Goal: Task Accomplishment & Management: Manage account settings

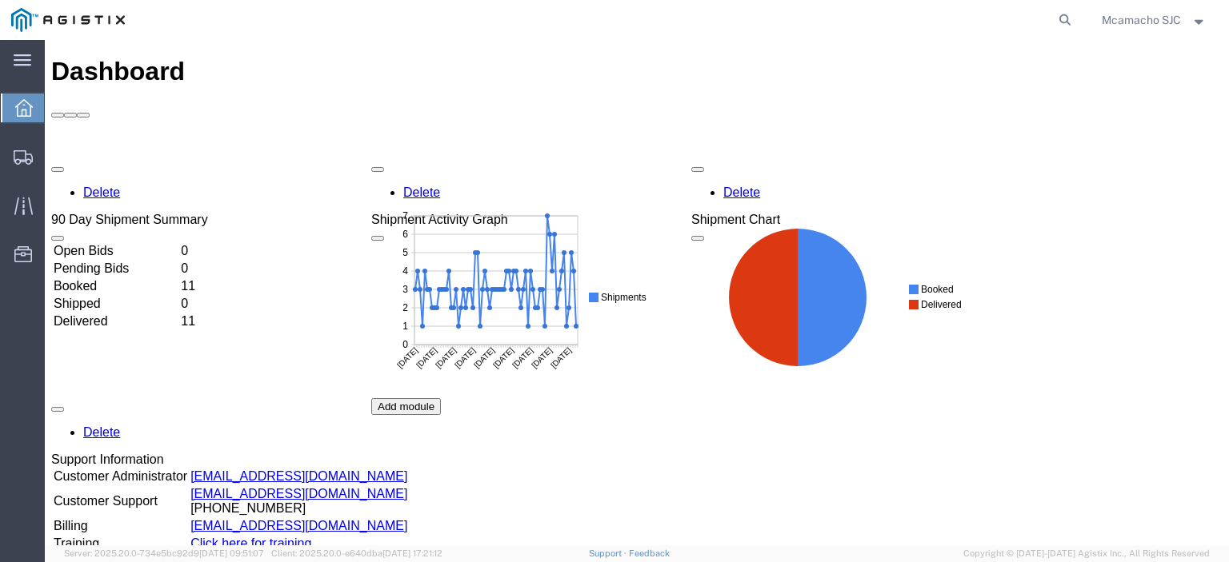
click at [0, 158] on ul "Dashboard Shipments Traffic Resources Address Book Saved Searches" at bounding box center [22, 189] width 45 height 195
click at [38, 157] on div at bounding box center [23, 157] width 45 height 32
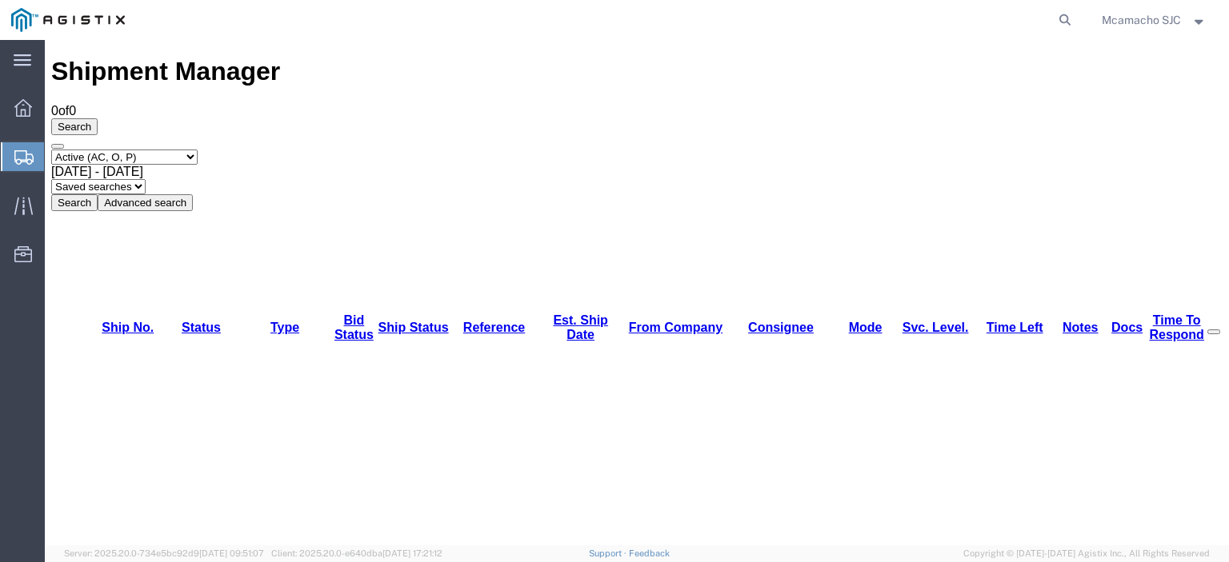
click at [129, 150] on select "Select status Active (AC, O, P) All Approved Awaiting Confirmation (AC) Booked …" at bounding box center [124, 157] width 146 height 15
select select "BOOK"
click at [51, 150] on select "Select status Active (AC, O, P) All Approved Awaiting Confirmation (AC) Booked …" at bounding box center [124, 157] width 146 height 15
click at [98, 194] on button "Search" at bounding box center [74, 202] width 46 height 17
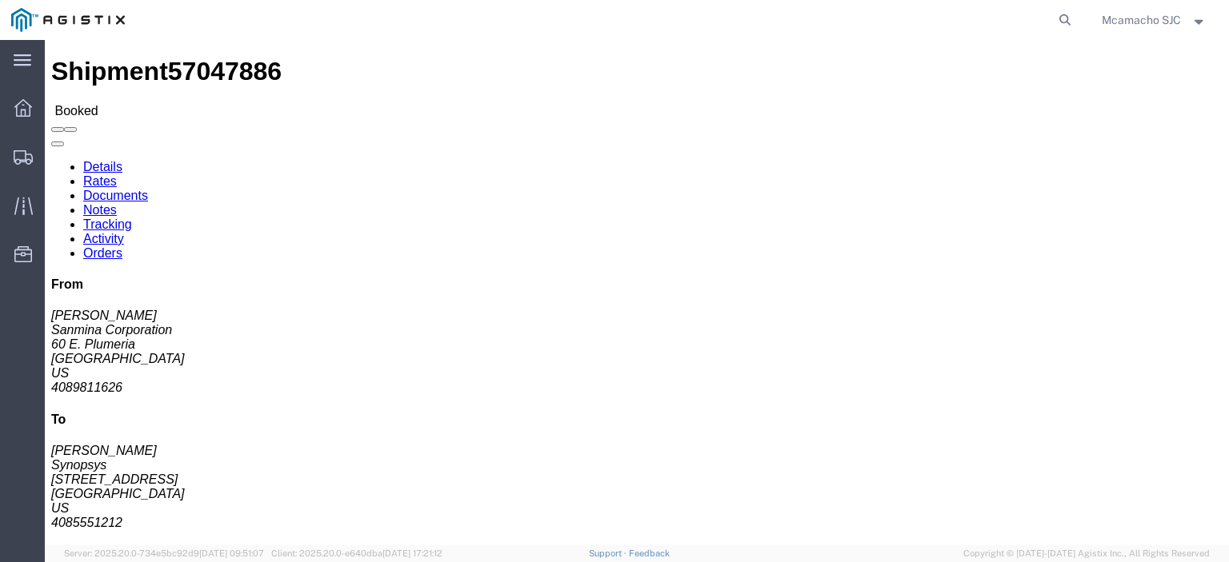
click link "Tracking"
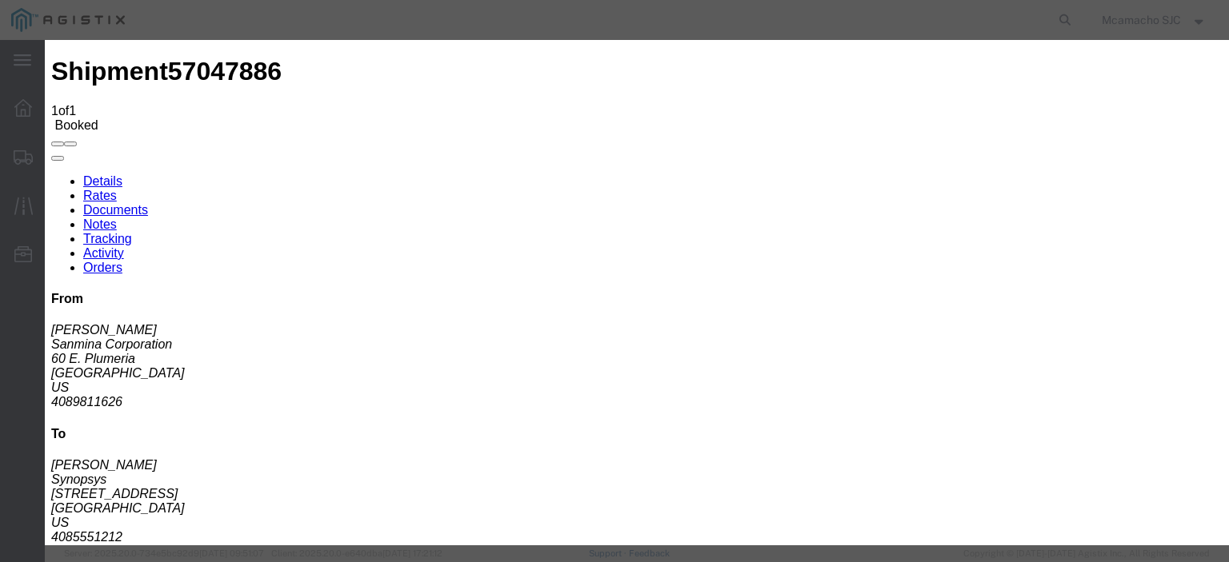
type input "[DATE]"
type input "6:00 PM"
type input "[DATE]"
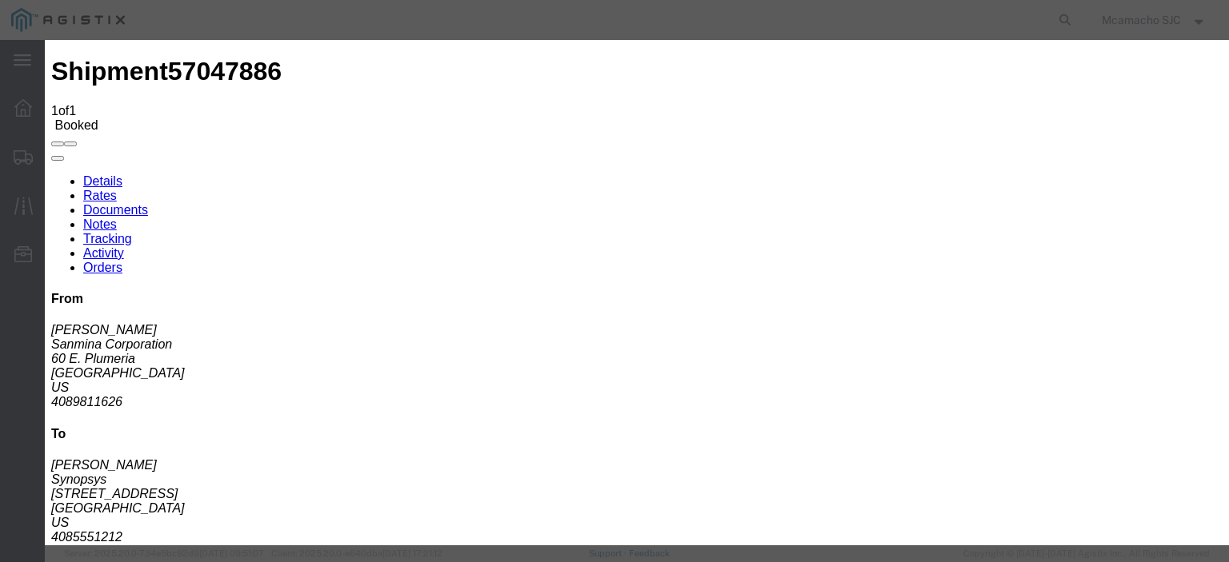
type input "3:38 PM"
select select "DELIVRED"
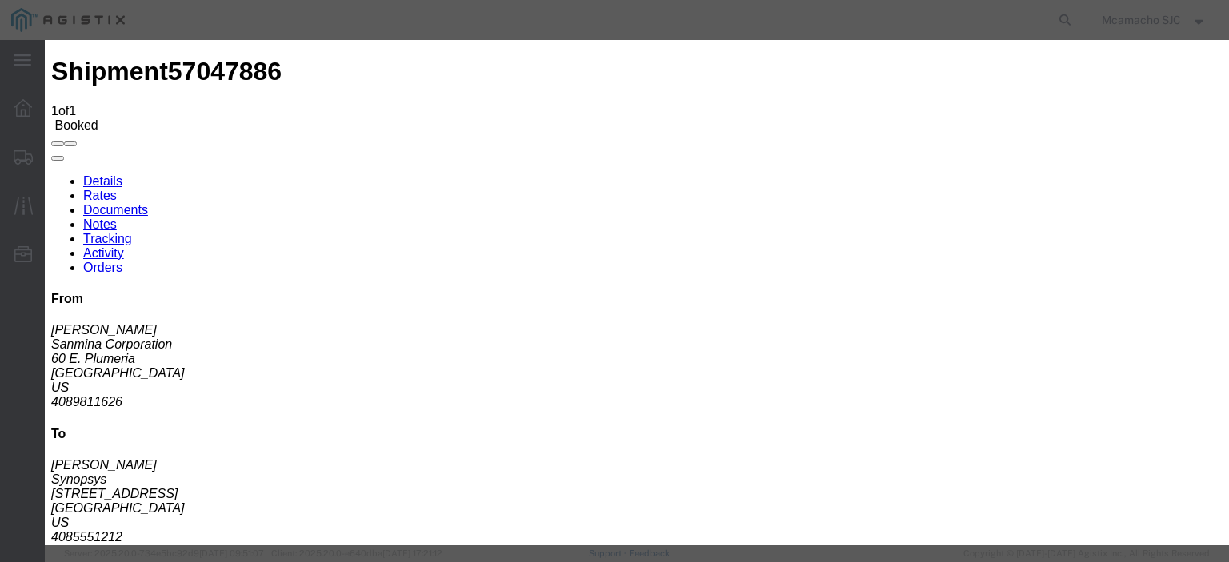
type input "[DATE]"
type input "[PERSON_NAME]"
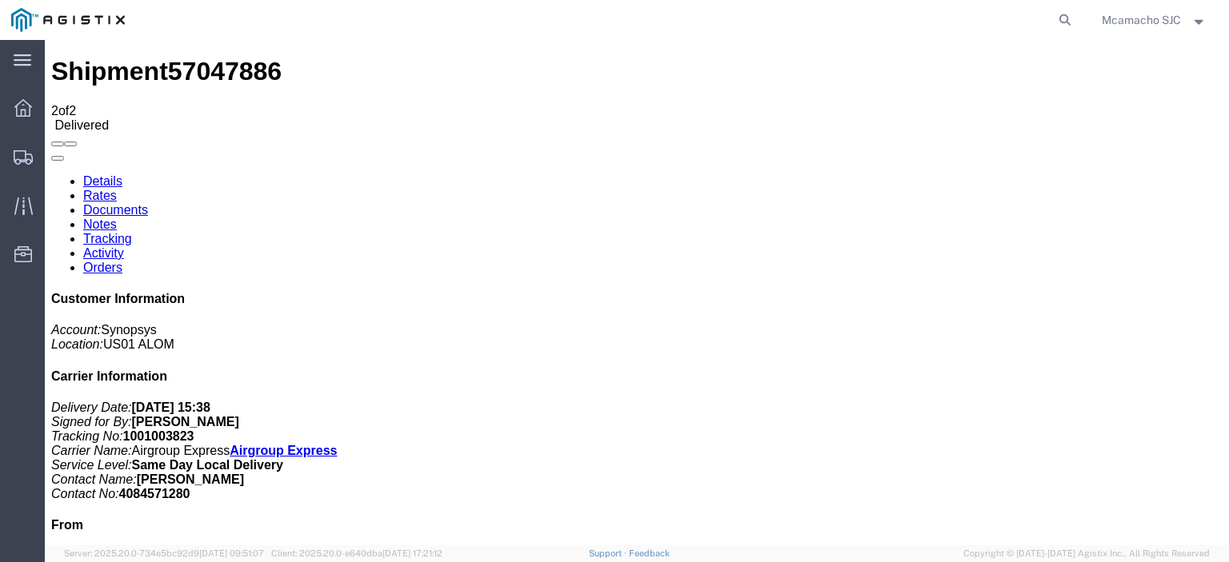
click at [148, 203] on link "Documents" at bounding box center [115, 210] width 65 height 14
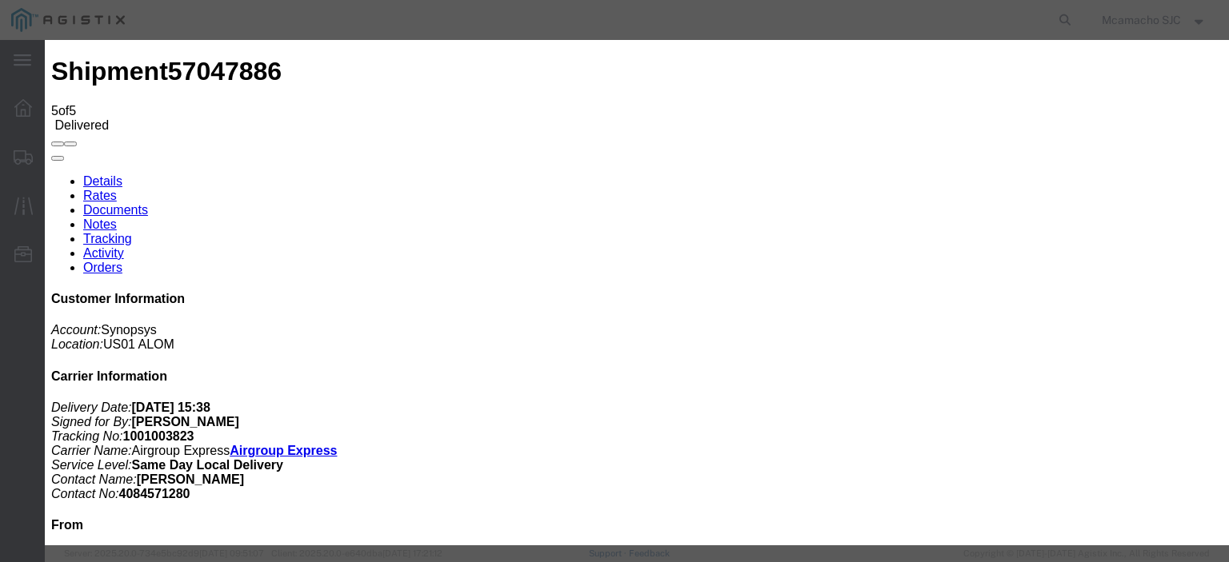
type input "C:\fakepath\1001003823 POD.pdf"
type input "AIRGROUP"
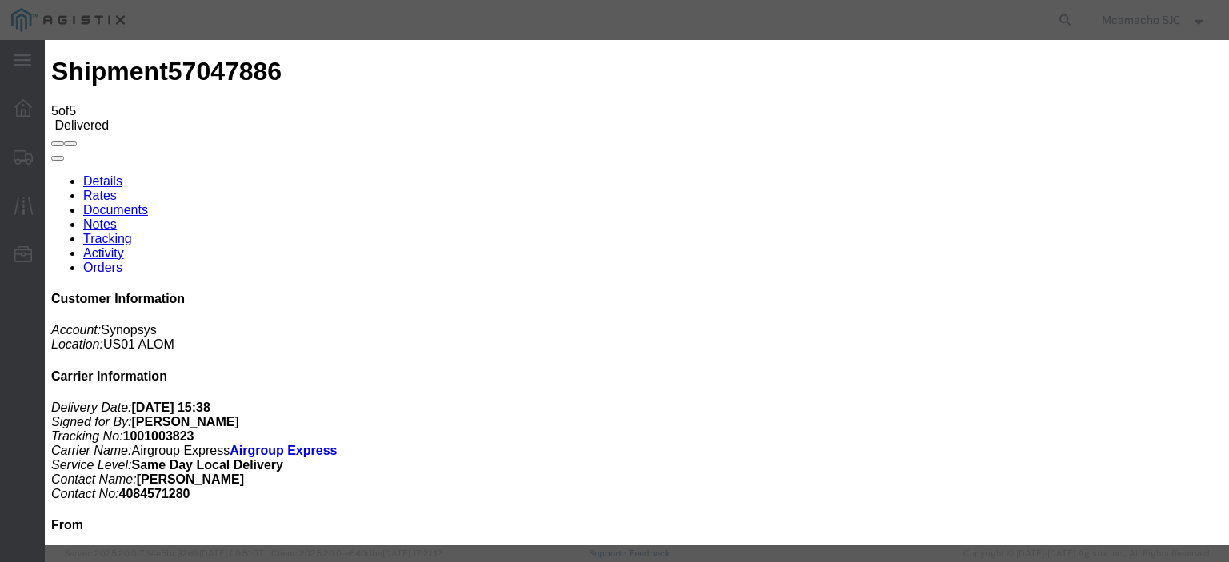
type input "POD"
select select "PROOF_OF_DELIVERY"
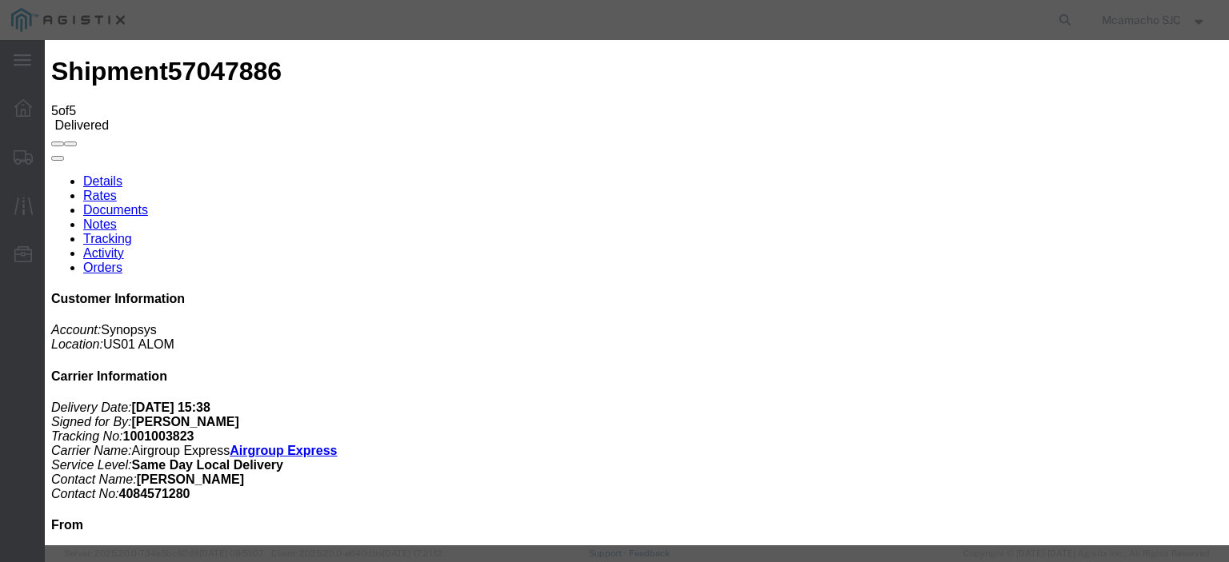
select select
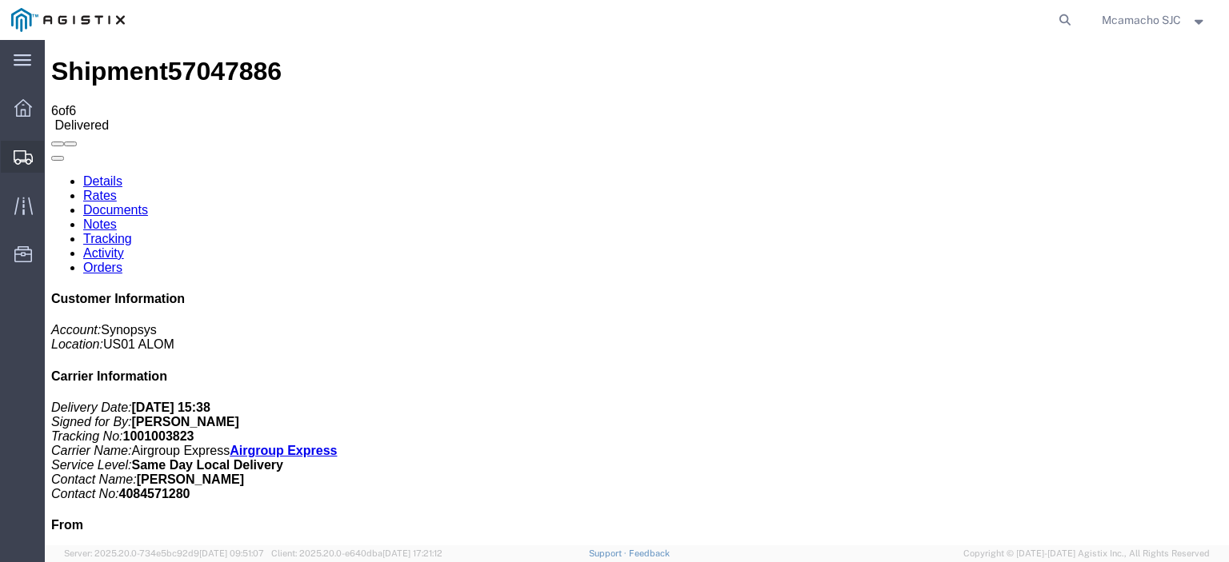
click at [16, 146] on div at bounding box center [23, 157] width 45 height 32
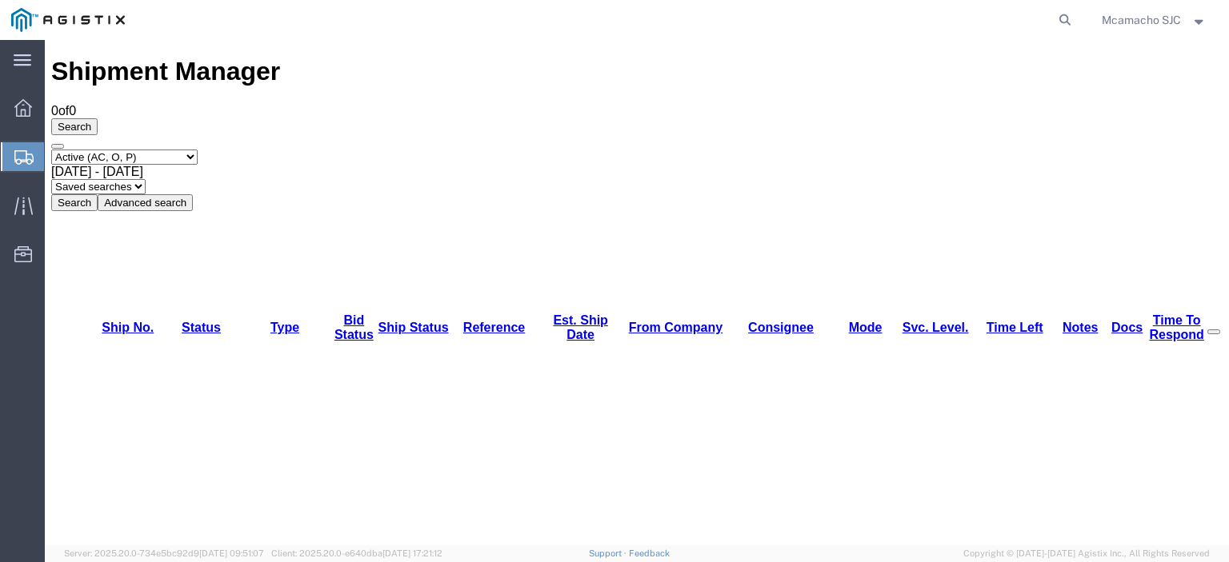
click at [155, 150] on select "Select status Active (AC, O, P) All Approved Awaiting Confirmation (AC) Booked …" at bounding box center [124, 157] width 146 height 15
select select "BOOK"
click at [51, 150] on select "Select status Active (AC, O, P) All Approved Awaiting Confirmation (AC) Booked …" at bounding box center [124, 157] width 146 height 15
click at [98, 194] on button "Search" at bounding box center [74, 202] width 46 height 17
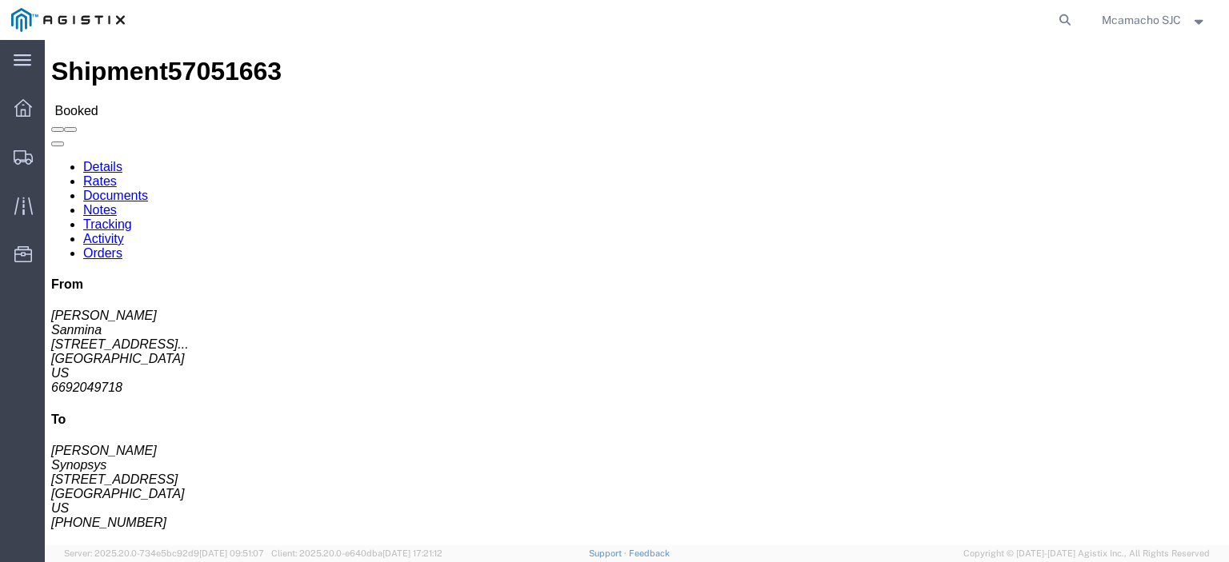
click link "Tracking"
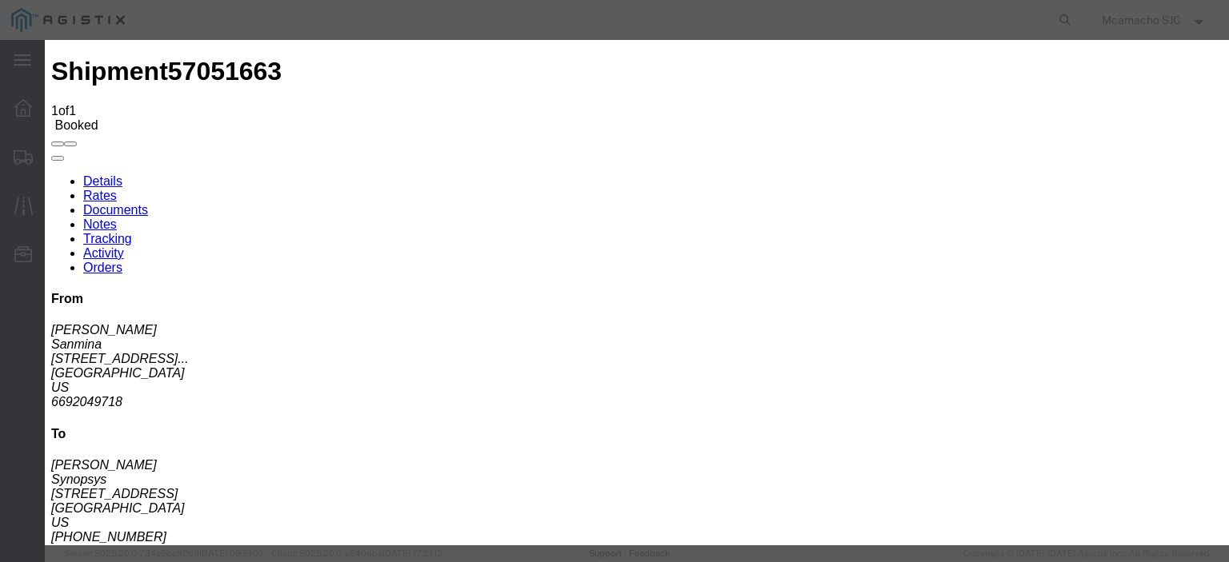
type input "[DATE]"
type input "6:00 PM"
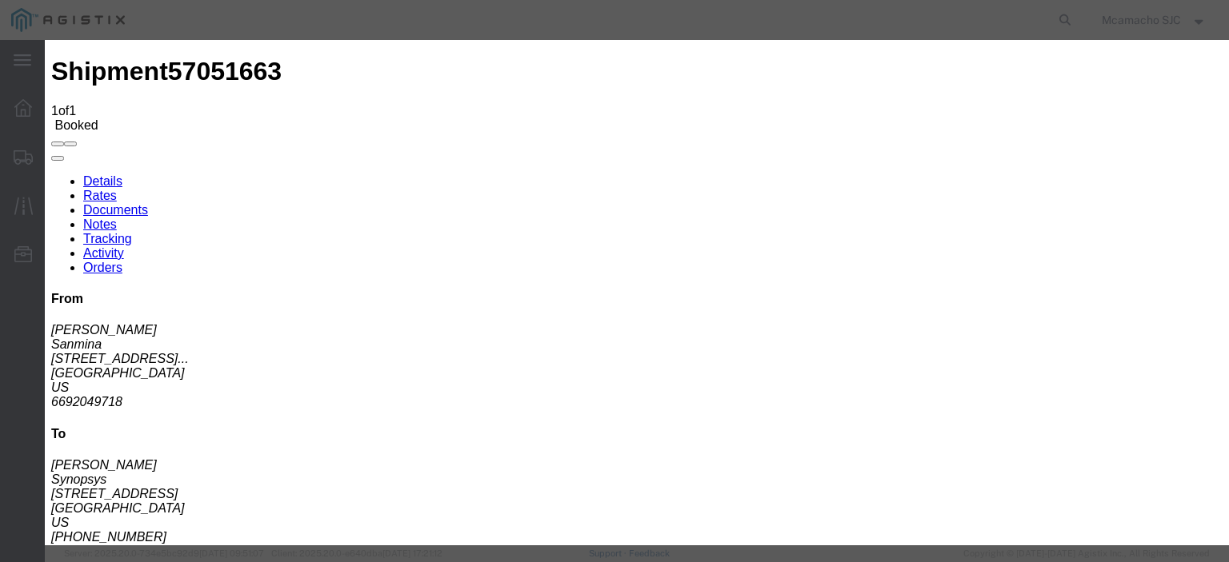
type input "[DATE]"
type input "3:41 PM"
select select "DELIVRED"
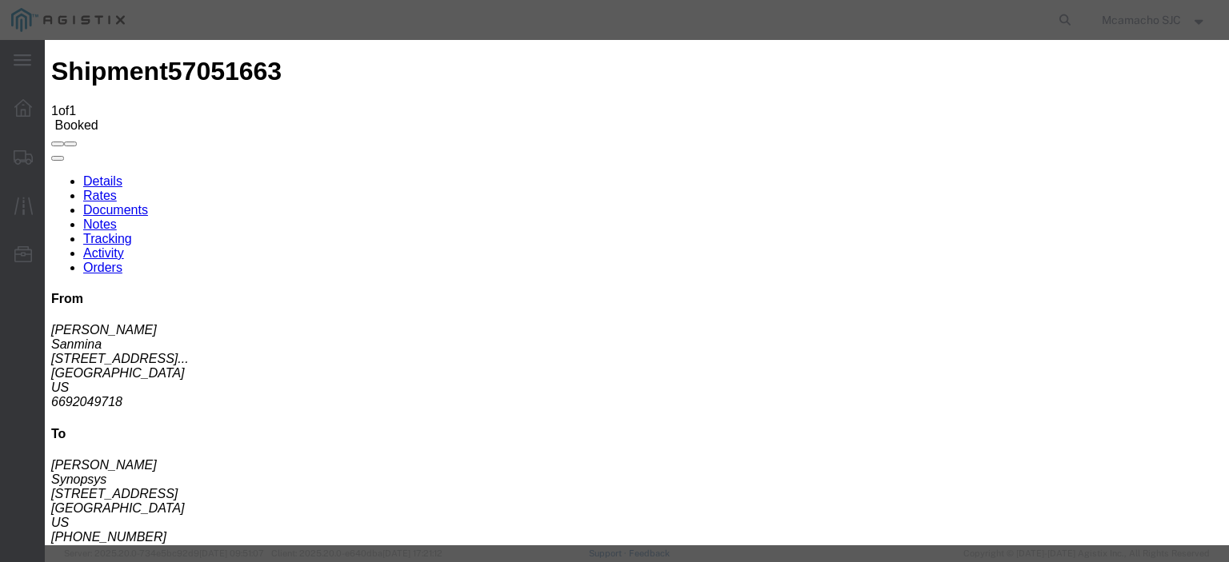
type input "[PERSON_NAME]"
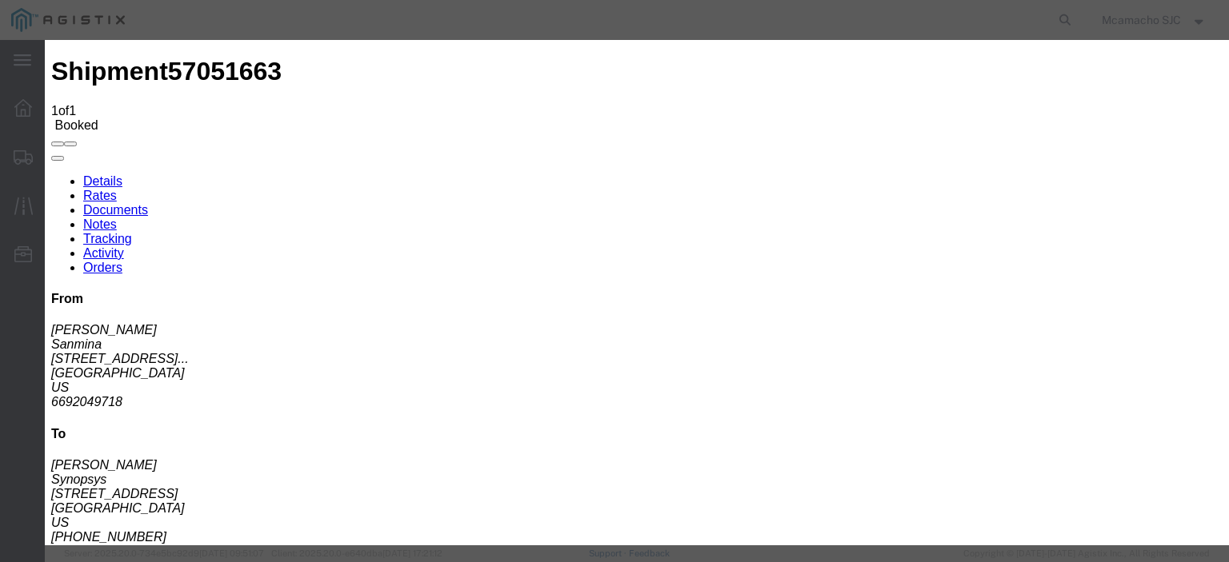
type input "[DATE]"
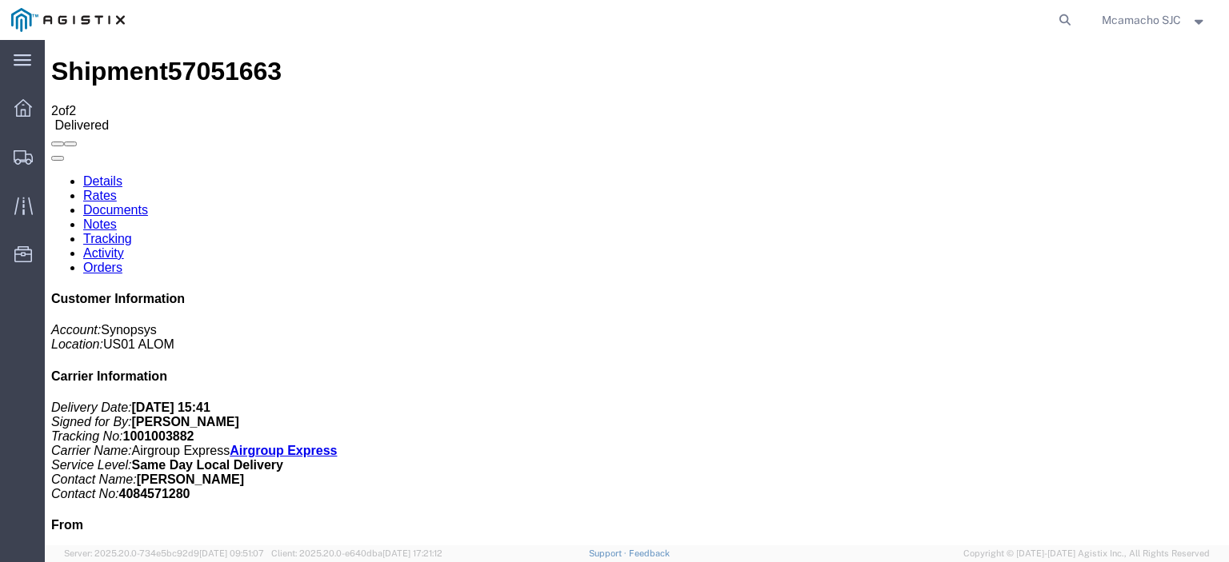
click at [148, 203] on link "Documents" at bounding box center [115, 210] width 65 height 14
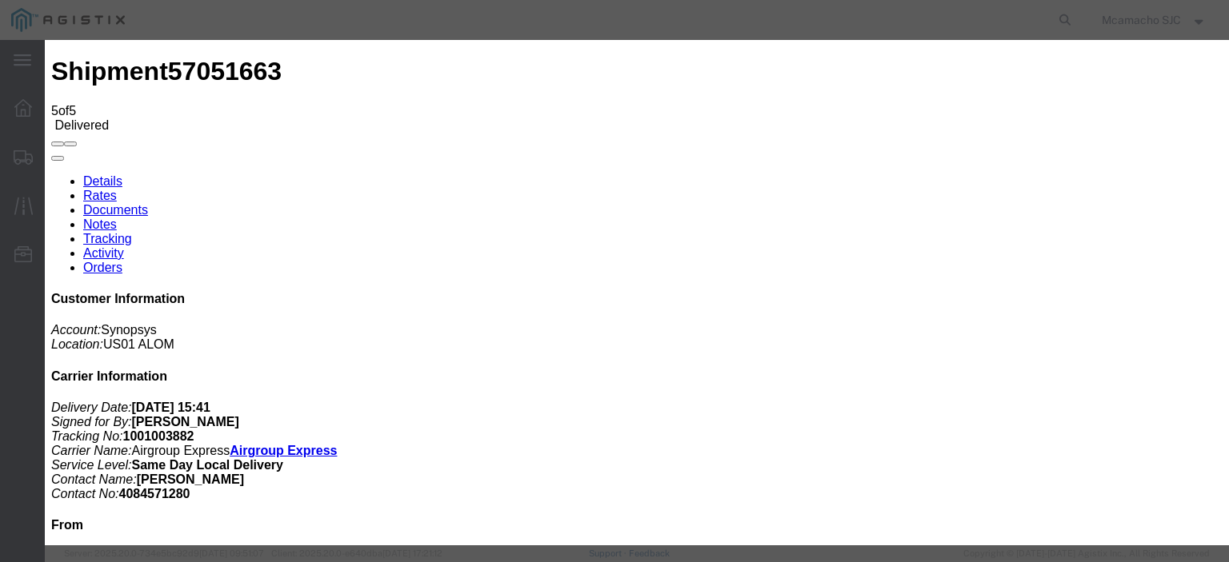
type input "C:\fakepath\1001003882 POD.pdf"
type input "AIRGROUP"
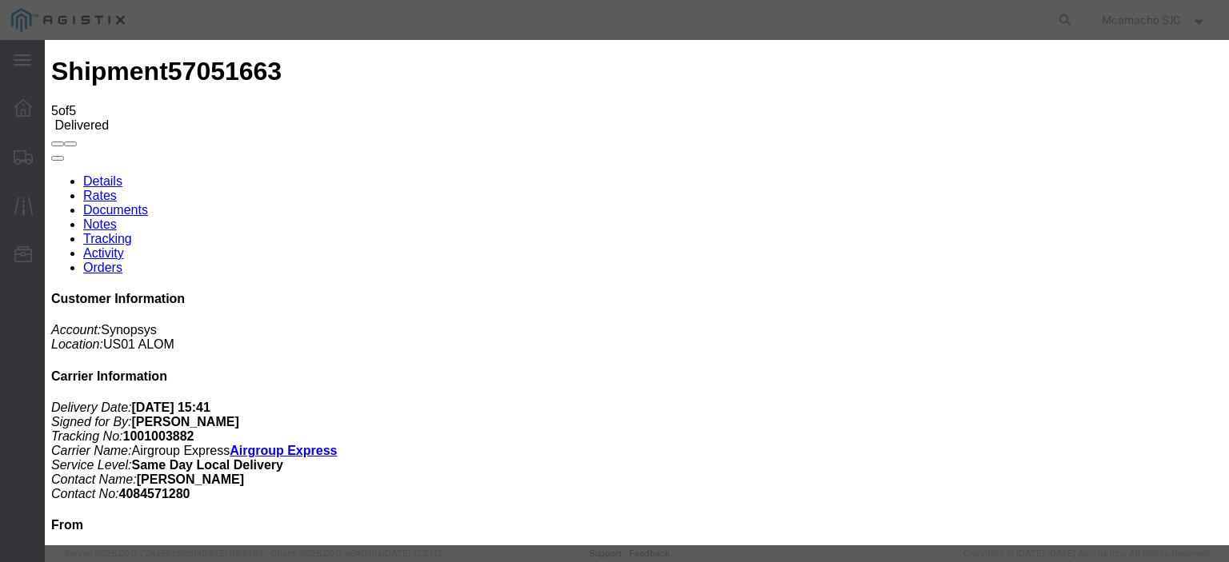
type input "POD"
select select "PROOF_OF_DELIVERY"
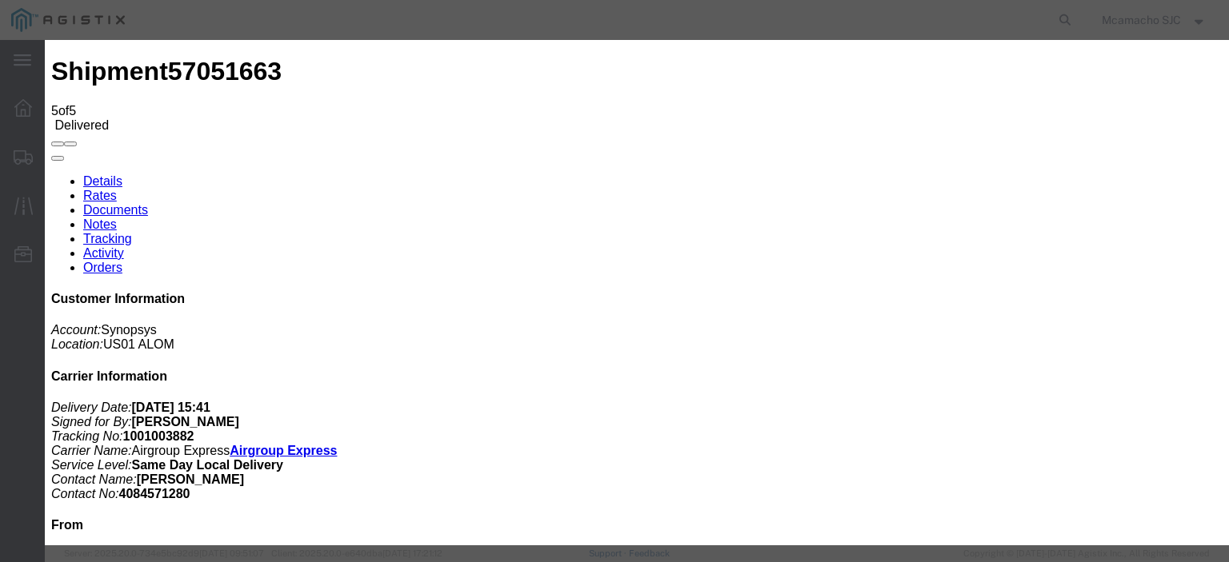
select select
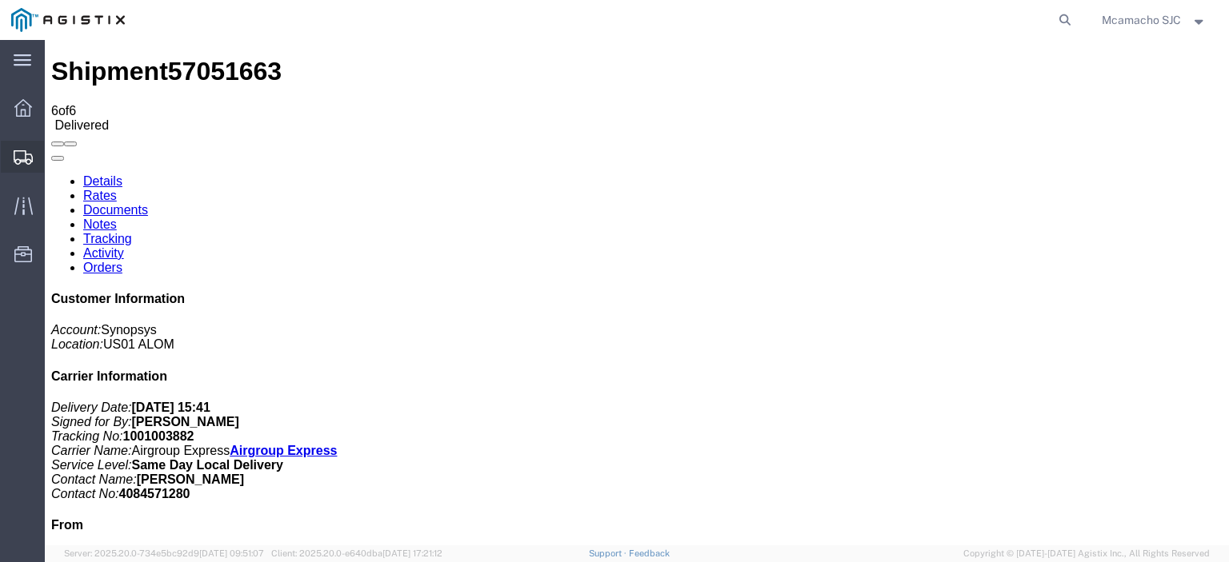
click at [13, 153] on div at bounding box center [23, 157] width 45 height 32
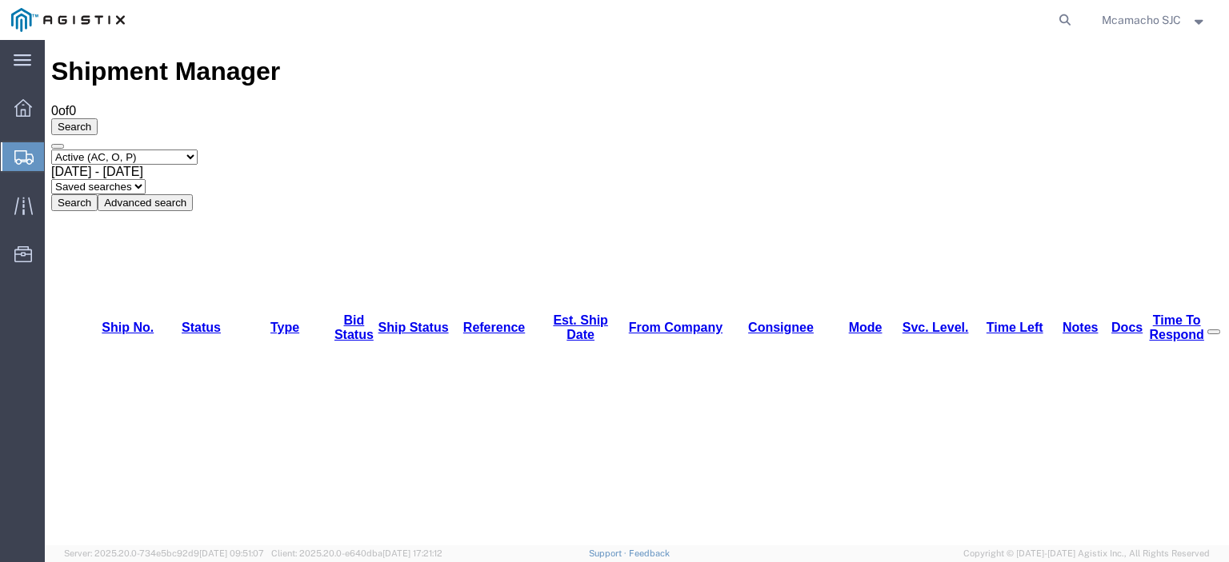
click at [106, 150] on select "Select status Active (AC, O, P) All Approved Awaiting Confirmation (AC) Booked …" at bounding box center [124, 157] width 146 height 15
select select "BOOK"
click at [51, 150] on select "Select status Active (AC, O, P) All Approved Awaiting Confirmation (AC) Booked …" at bounding box center [124, 157] width 146 height 15
click at [98, 194] on button "Search" at bounding box center [74, 202] width 46 height 17
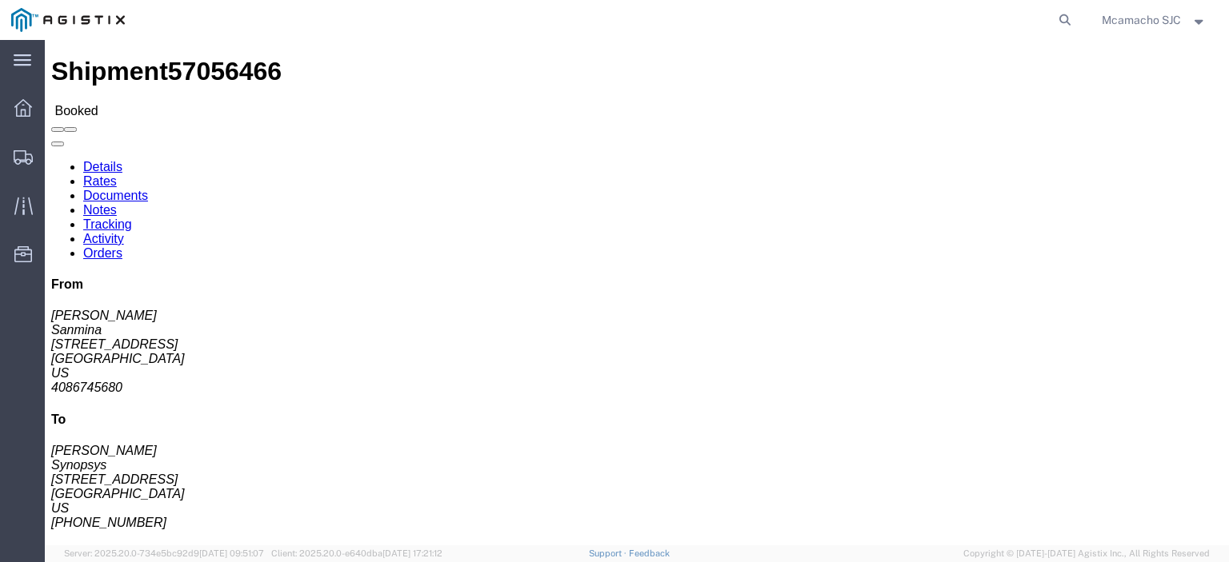
click link "Tracking"
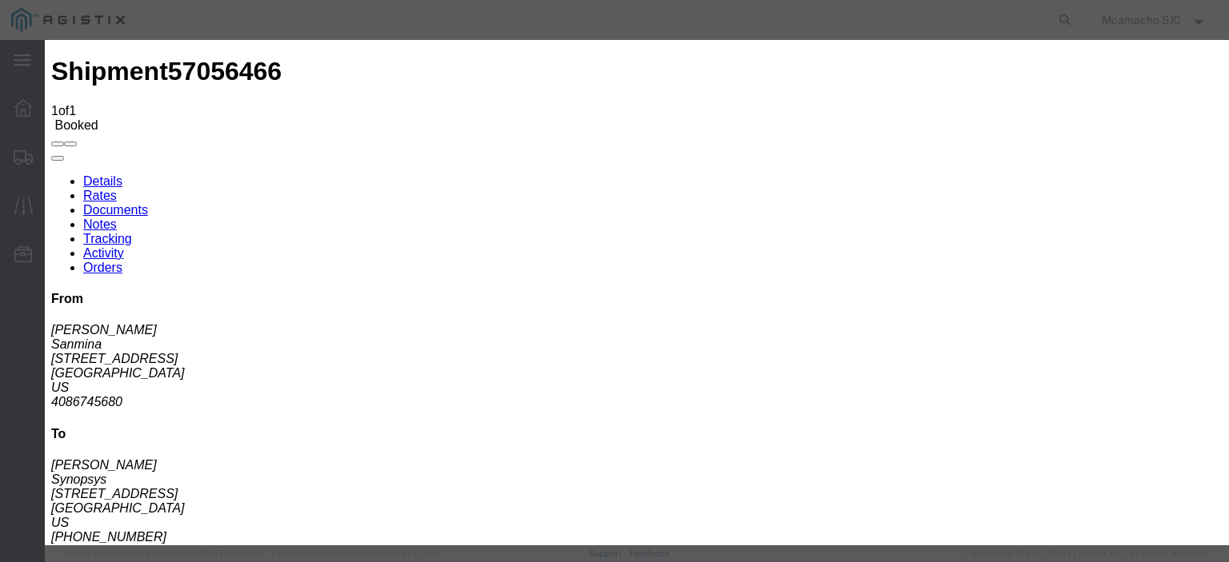
type input "[DATE]"
type input "6:00 PM"
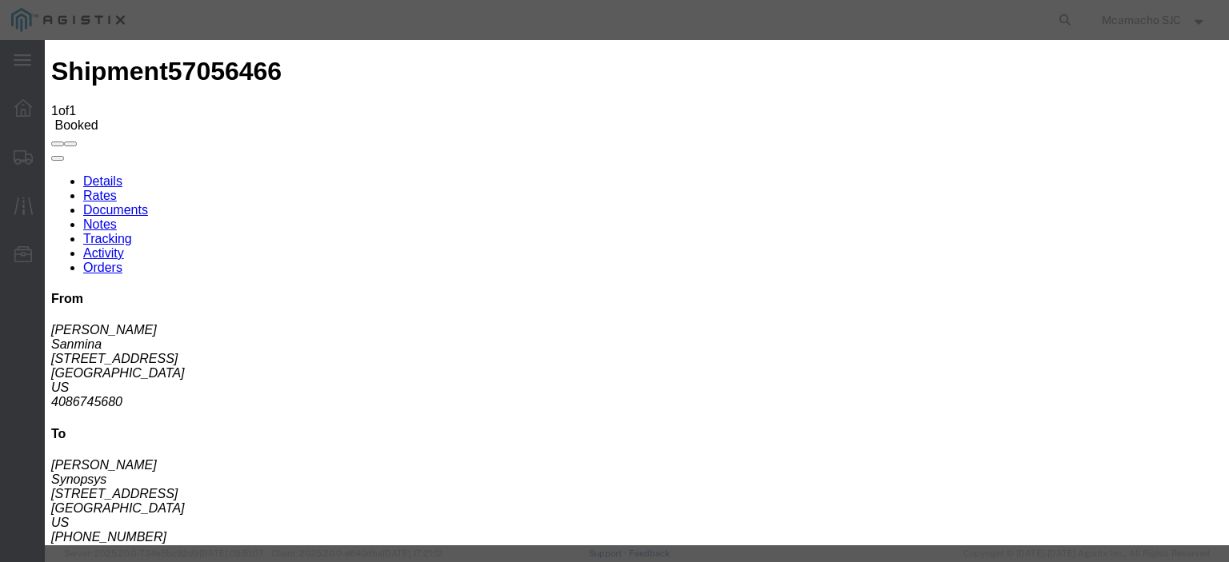
type input "[DATE]"
type input "3:27 PM"
select select "DELIVRED"
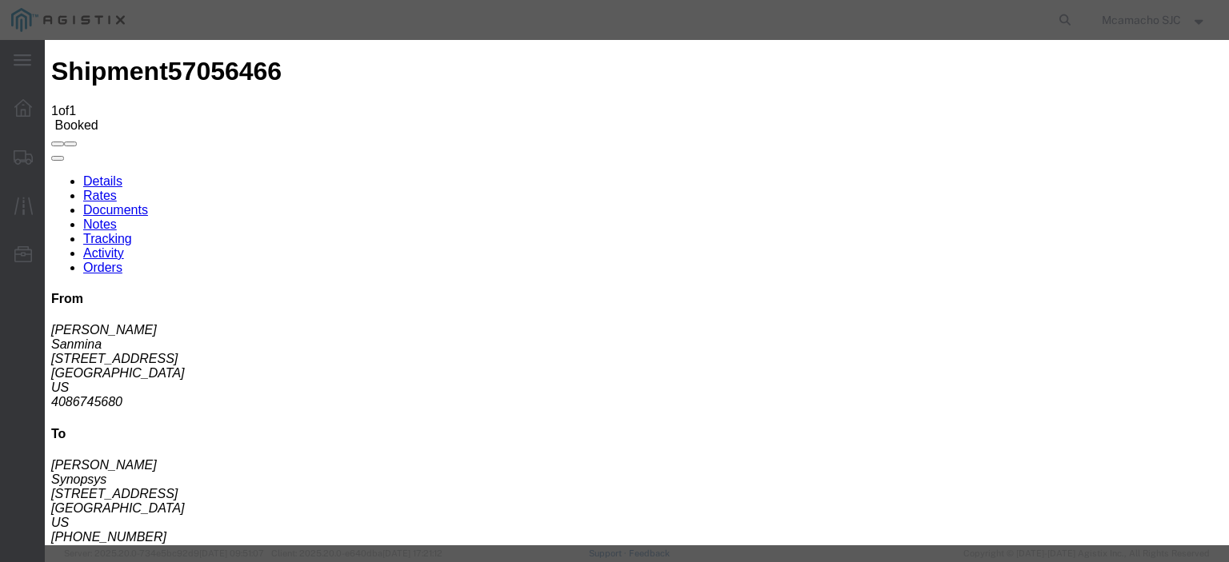
type input "[DATE]"
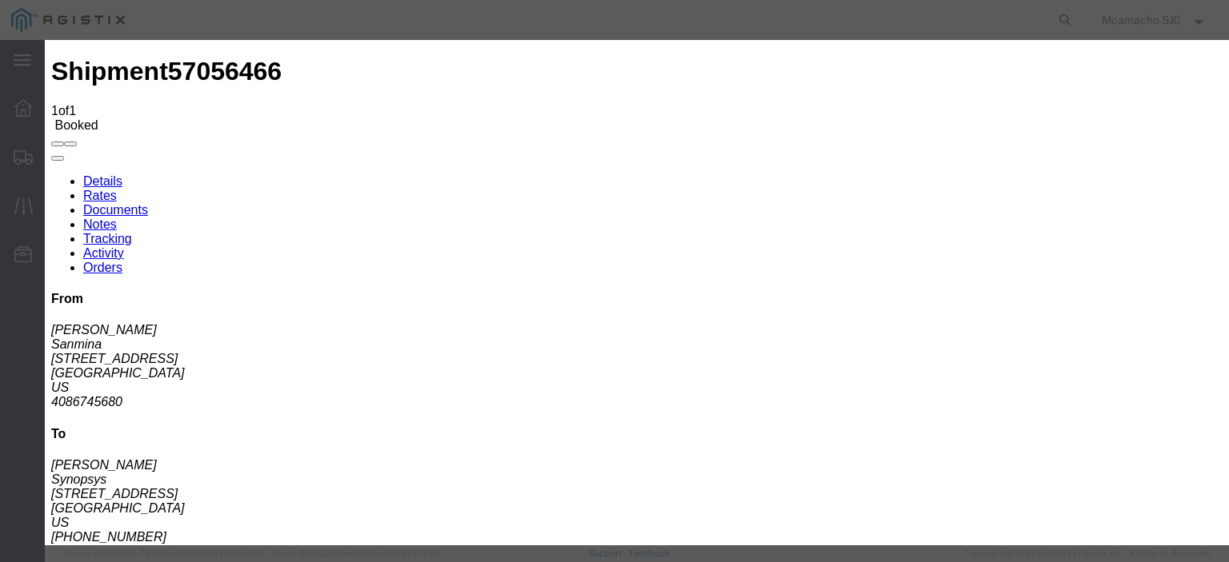
type input "[PERSON_NAME]"
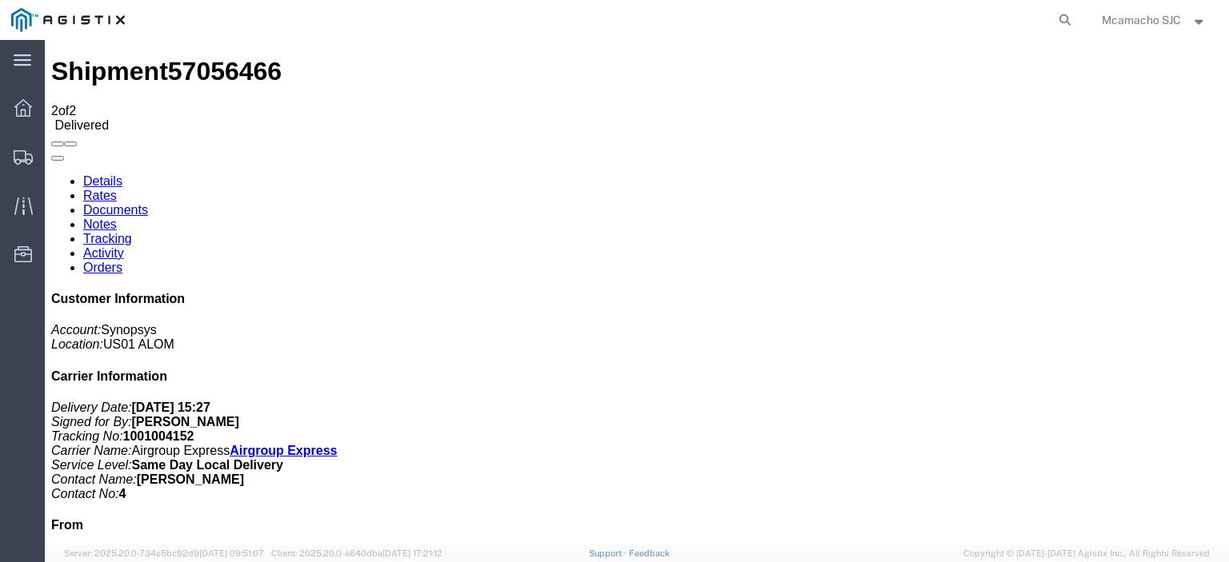
click at [148, 203] on link "Documents" at bounding box center [115, 210] width 65 height 14
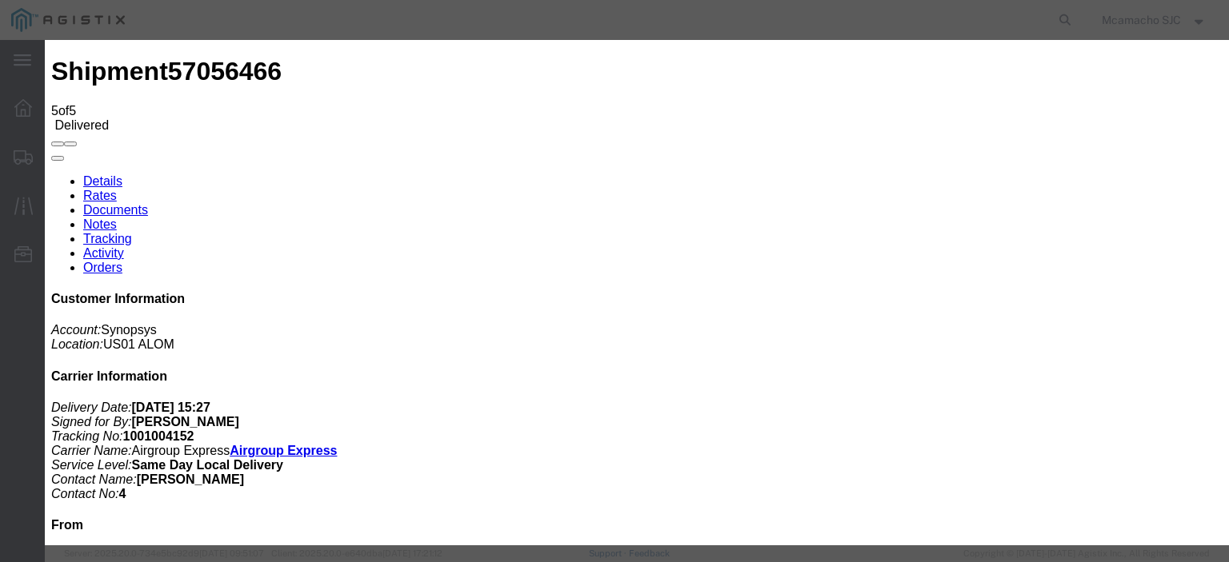
type input "C:\fakepath\1001004152 POD.pdf"
type input "AIRGROUP"
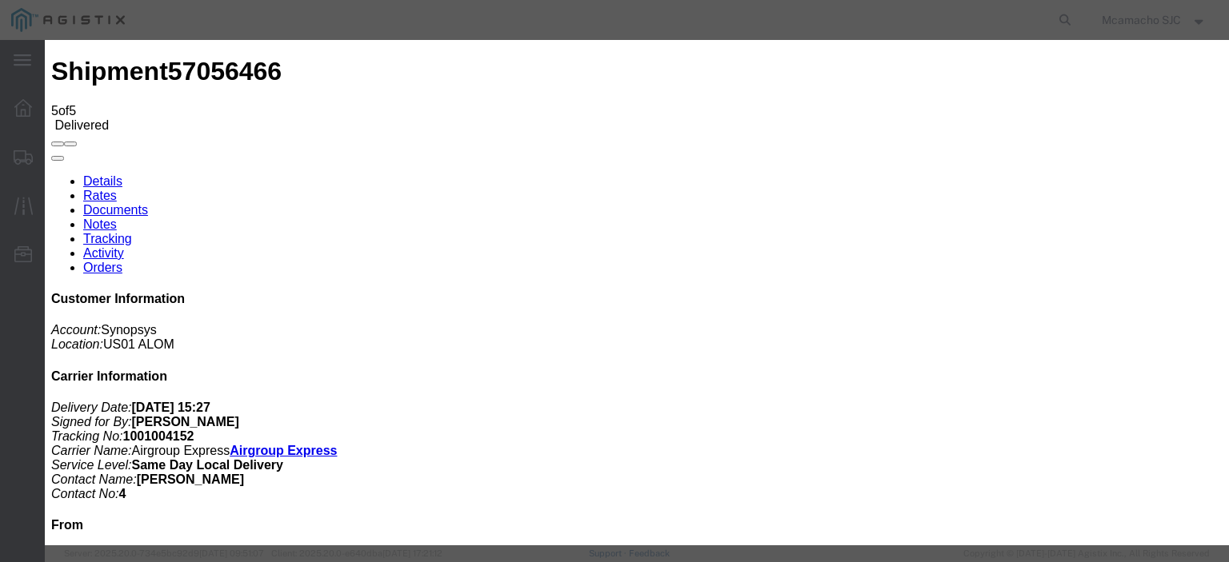
type input "POD"
drag, startPoint x: 983, startPoint y: 171, endPoint x: 988, endPoint y: 178, distance: 8.7
select select "PROOF_OF_DELIVERY"
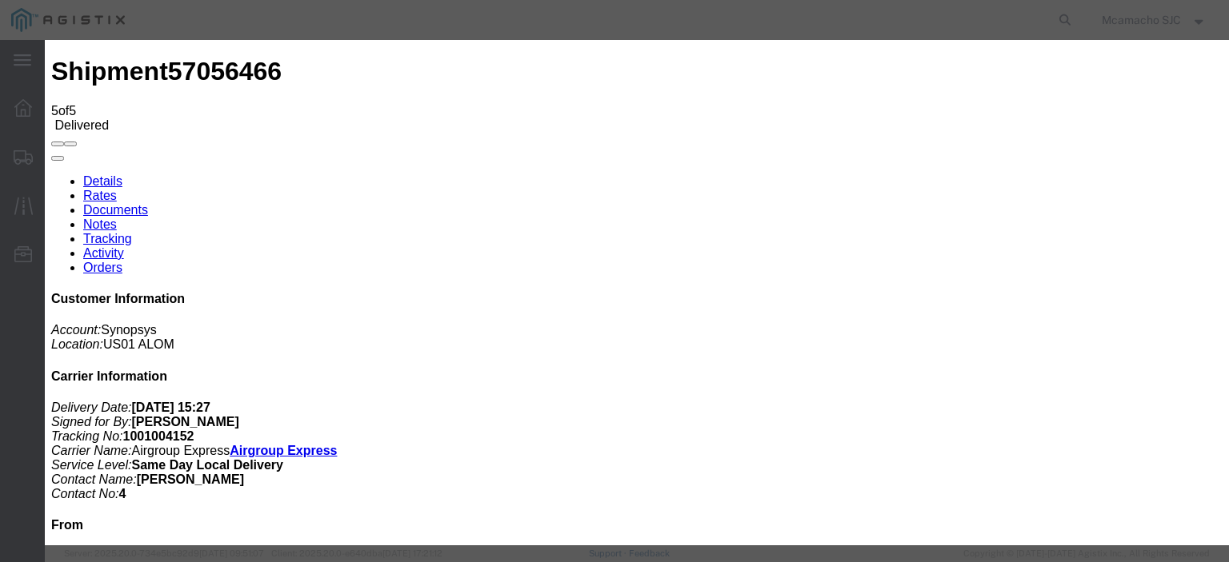
select select
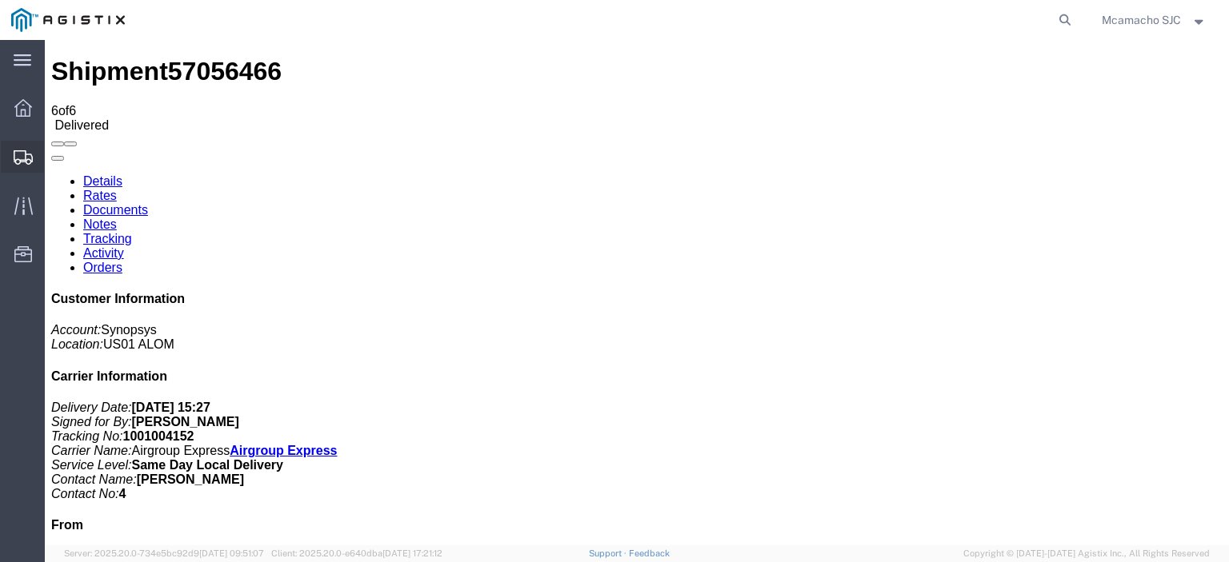
click at [28, 159] on icon at bounding box center [23, 157] width 19 height 14
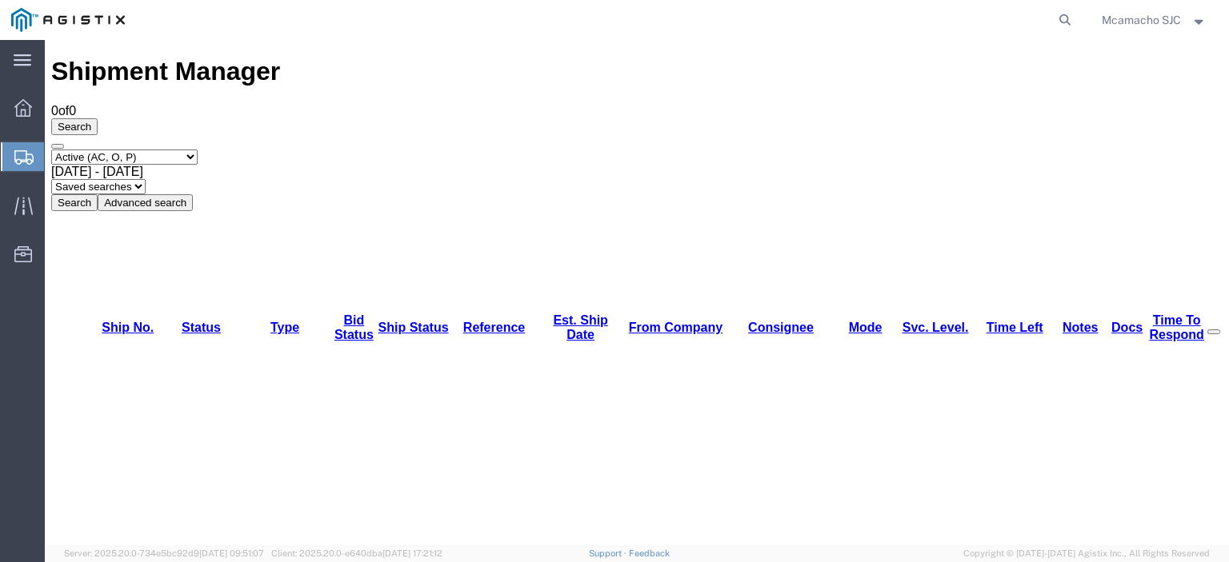
click at [131, 150] on select "Select status Active (AC, O, P) All Approved Awaiting Confirmation (AC) Booked …" at bounding box center [124, 157] width 146 height 15
select select "AWAITCONF"
click at [51, 150] on select "Select status Active (AC, O, P) All Approved Awaiting Confirmation (AC) Booked …" at bounding box center [124, 157] width 146 height 15
click at [98, 194] on button "Search" at bounding box center [74, 202] width 46 height 17
click at [157, 150] on select "Select status Active (AC, O, P) All Approved Awaiting Confirmation (AC) Booked …" at bounding box center [124, 157] width 146 height 15
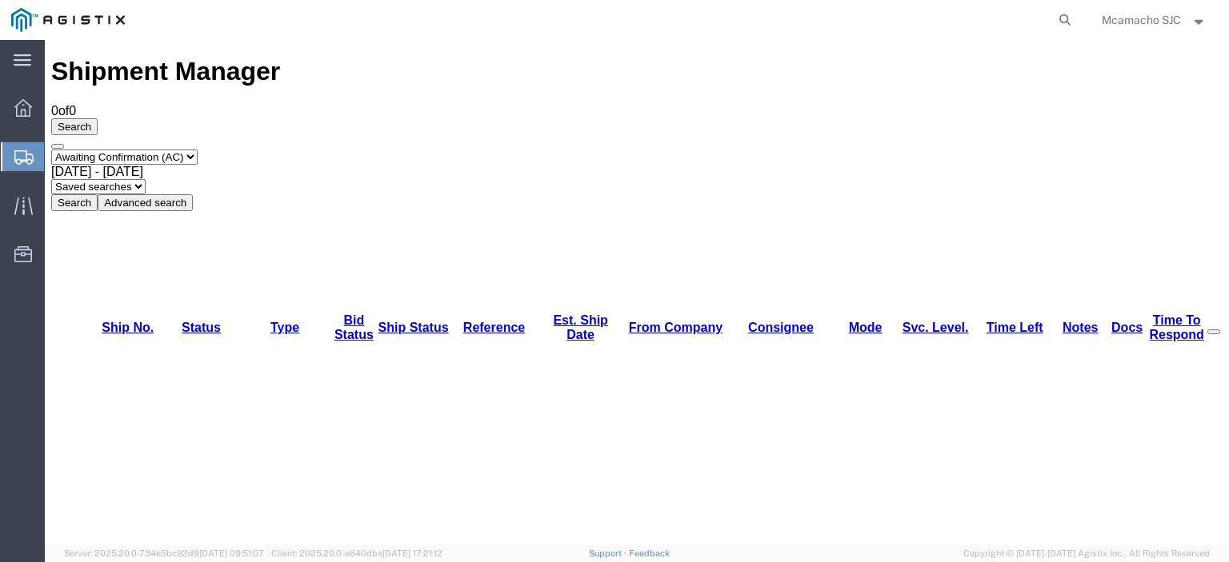
select select "BOOK"
click at [51, 150] on select "Select status Active (AC, O, P) All Approved Awaiting Confirmation (AC) Booked …" at bounding box center [124, 157] width 146 height 15
click at [98, 194] on button "Search" at bounding box center [74, 202] width 46 height 17
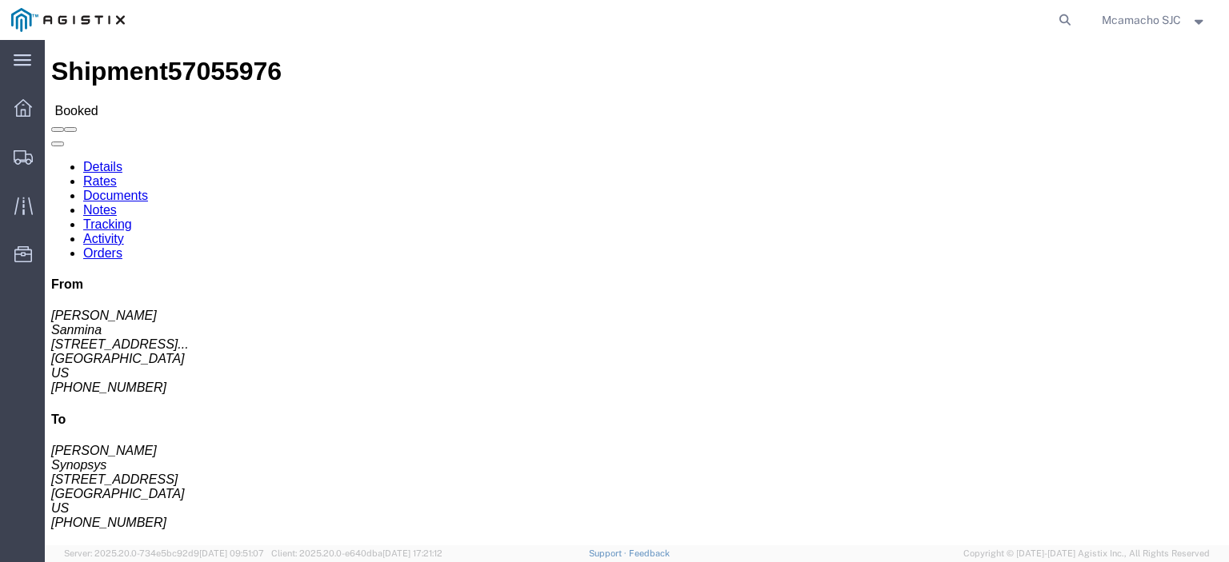
click link "Tracking"
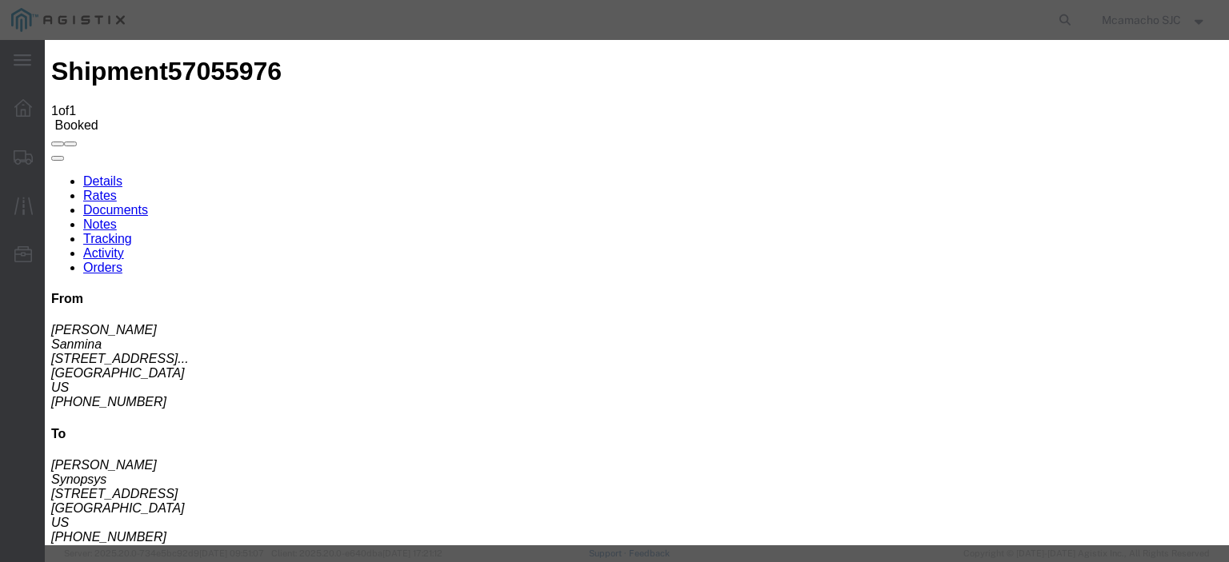
type input "[DATE]"
type input "6:00 PM"
type input "[DATE]"
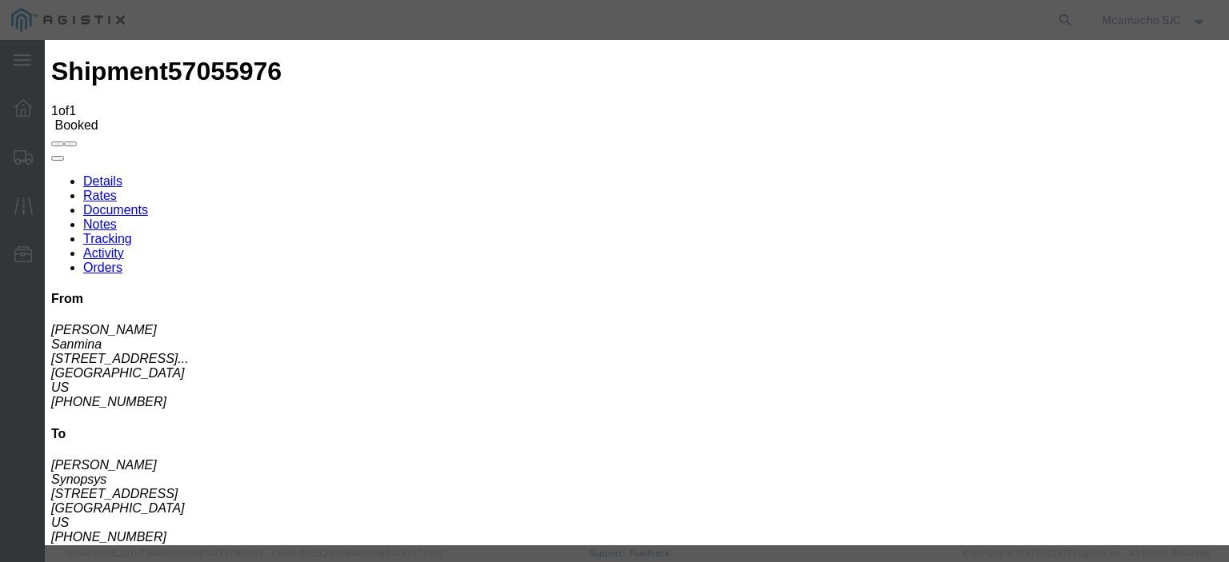
type input "3:35 PM"
select select "DELIVRED"
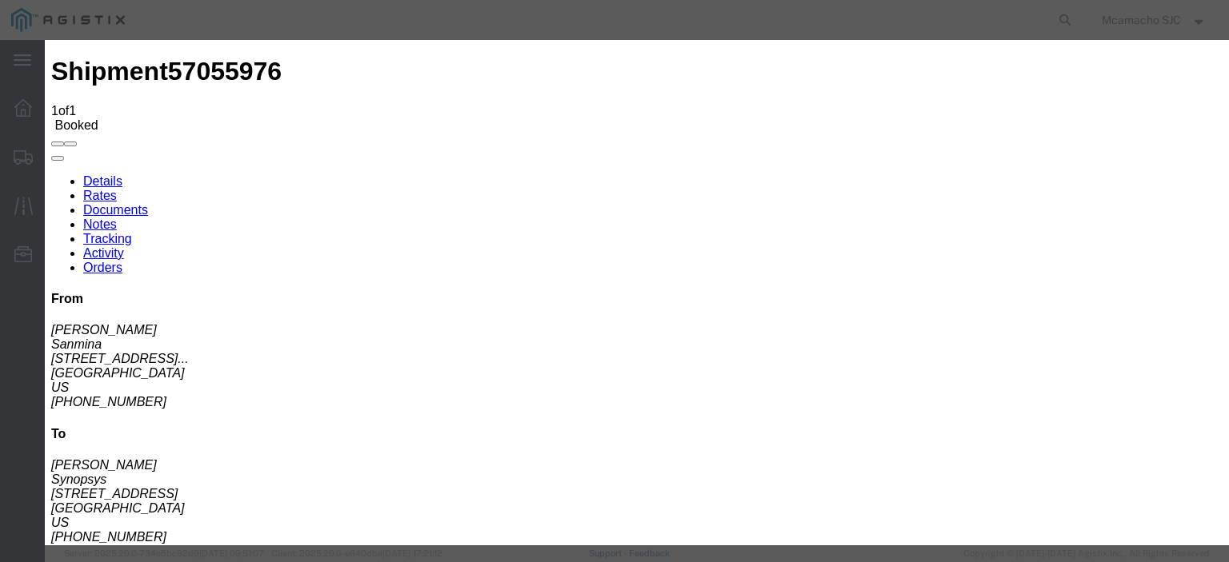
type input "[DATE]"
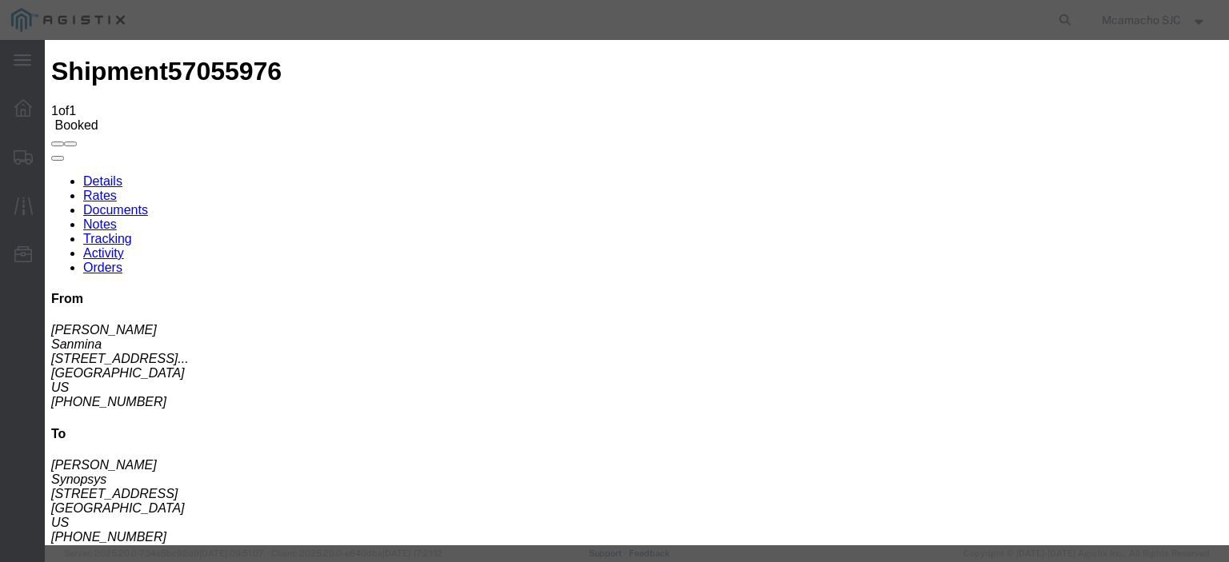
type input "[PERSON_NAME]"
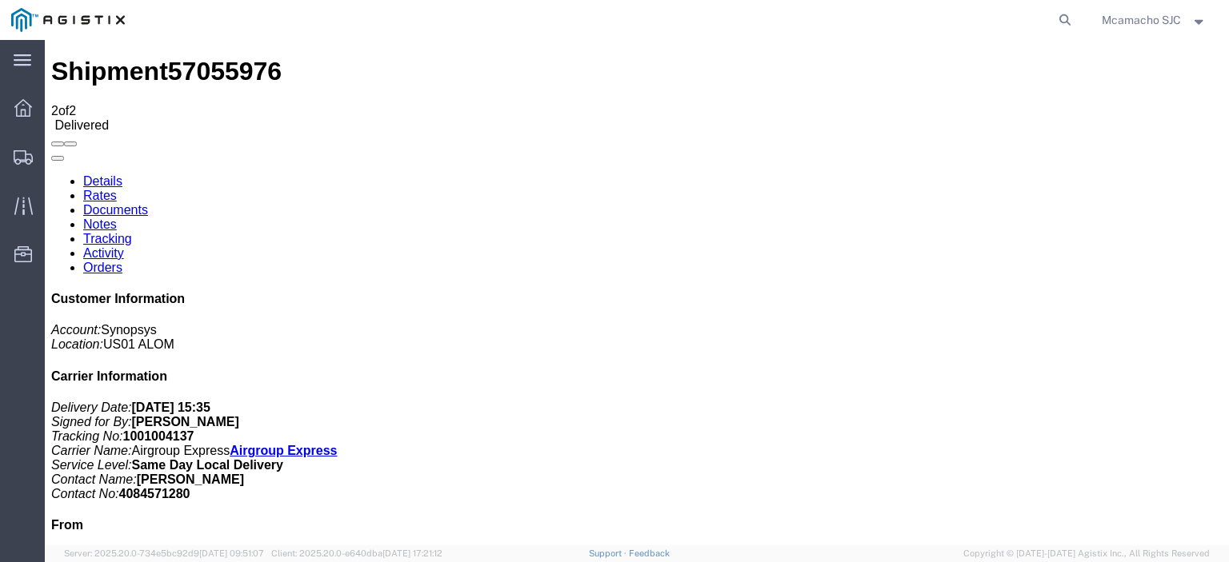
click at [148, 203] on link "Documents" at bounding box center [115, 210] width 65 height 14
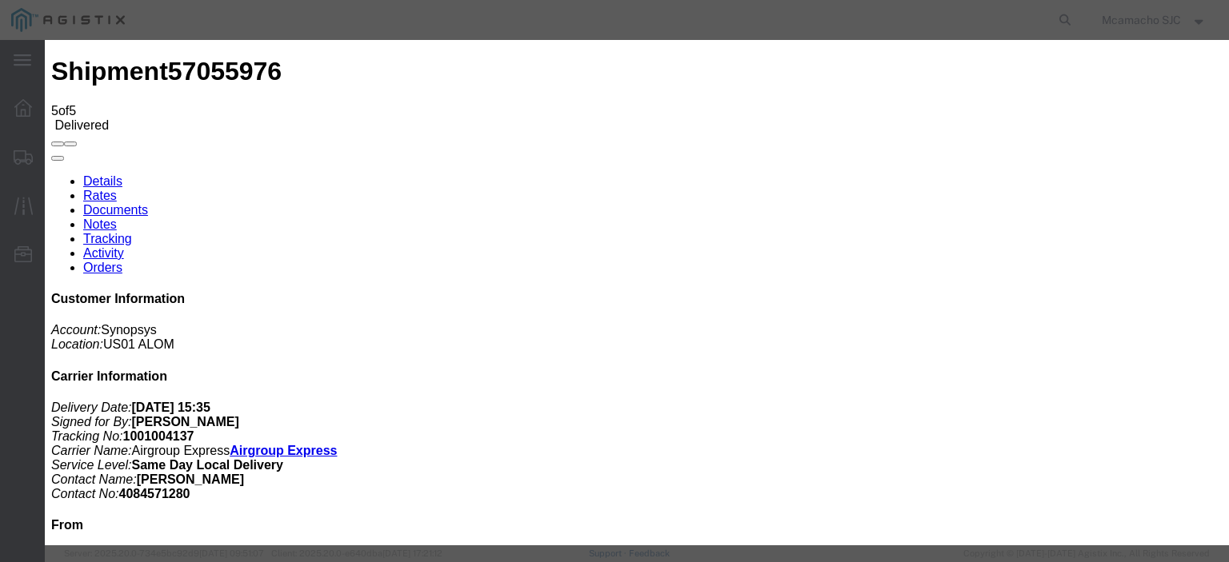
type input "C:\fakepath\1001004137 POD.pdf"
type input "AIRGROUP"
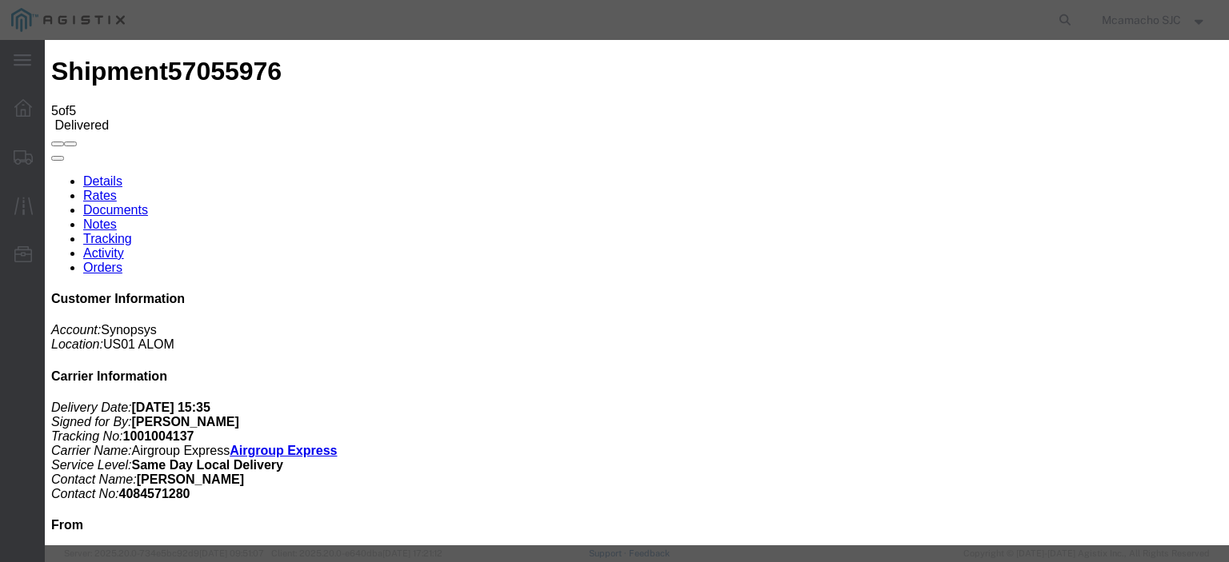
type input "POD"
select select "PROOF_OF_DELIVERY"
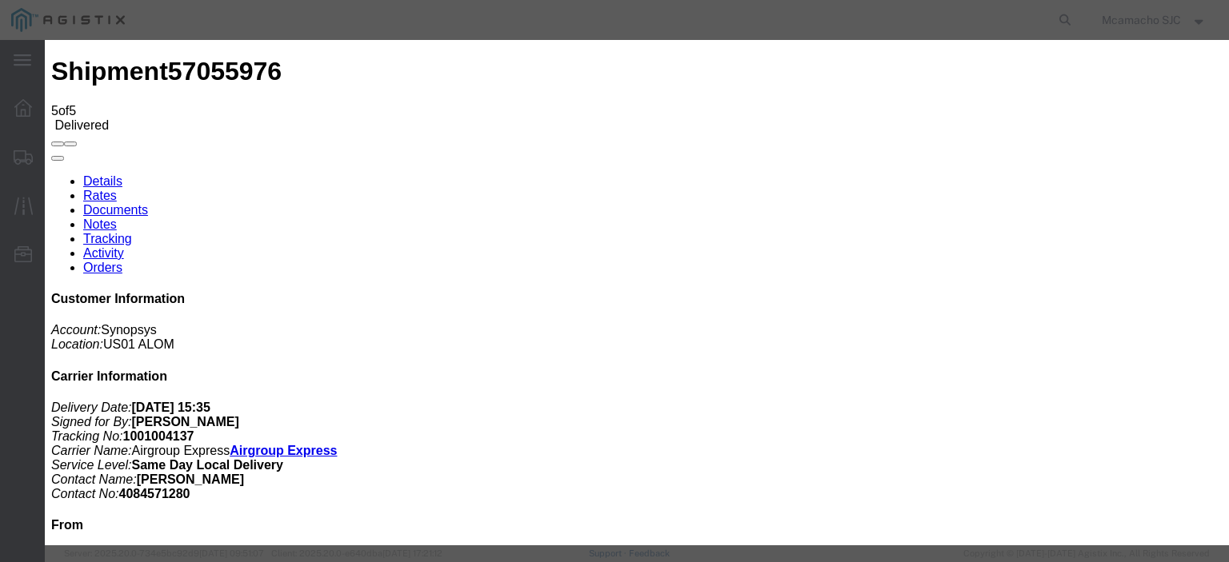
select select
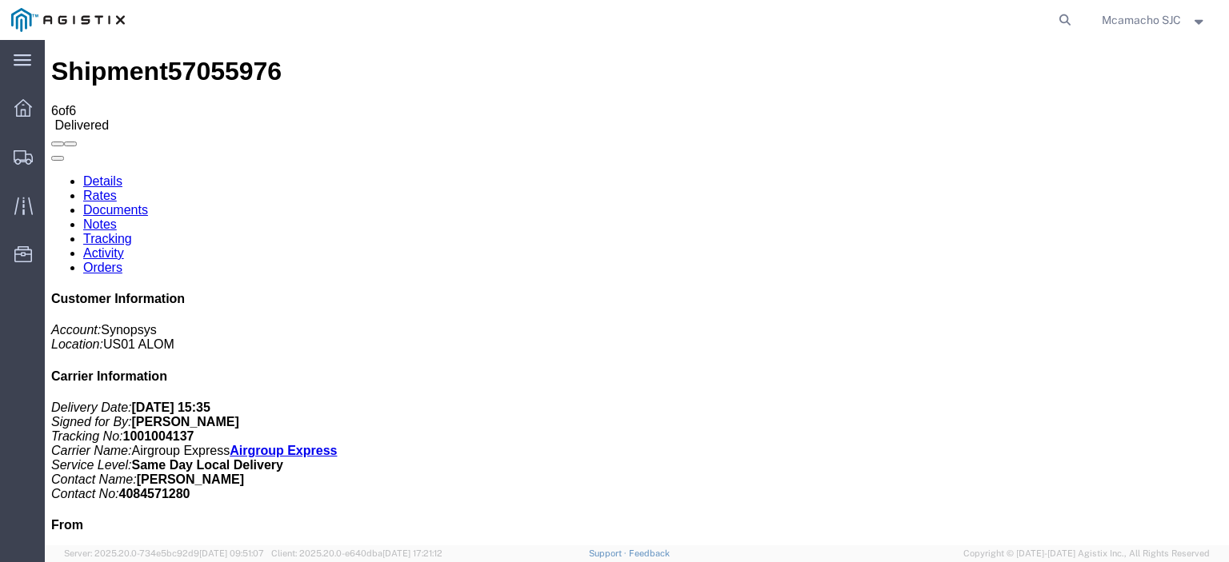
click at [0, 162] on ul "Dashboard Shipments Traffic Resources Address Book Saved Searches" at bounding box center [22, 189] width 45 height 195
click at [6, 158] on div at bounding box center [23, 157] width 45 height 32
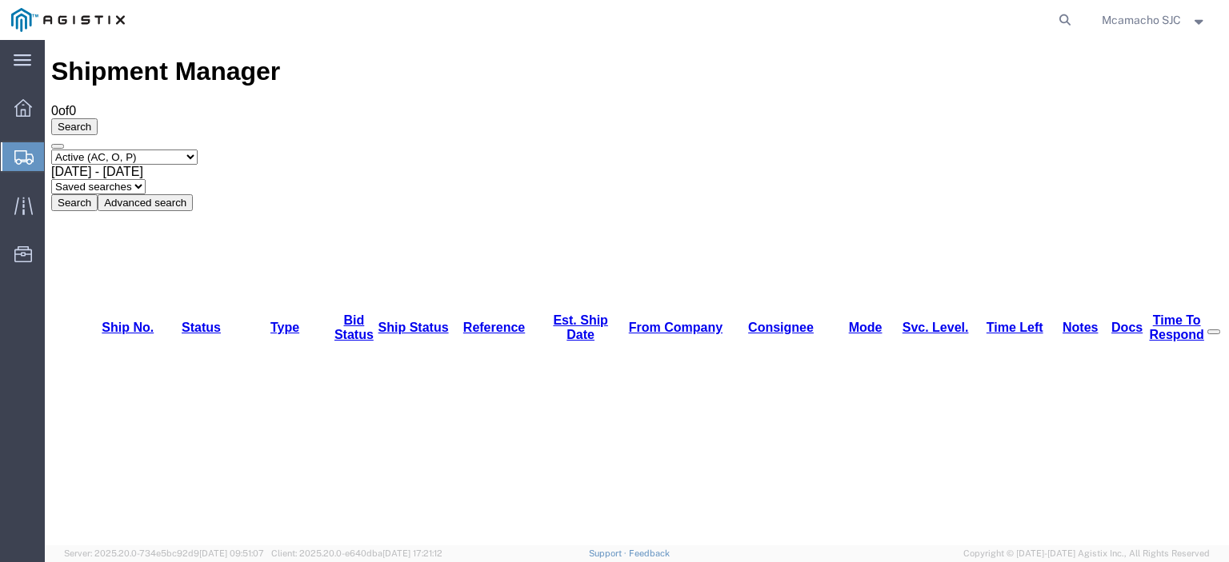
click at [90, 150] on select "Select status Active (AC, O, P) All Approved Awaiting Confirmation (AC) Booked …" at bounding box center [124, 157] width 146 height 15
select select "BOOK"
click at [51, 150] on select "Select status Active (AC, O, P) All Approved Awaiting Confirmation (AC) Booked …" at bounding box center [124, 157] width 146 height 15
click at [98, 194] on button "Search" at bounding box center [74, 202] width 46 height 17
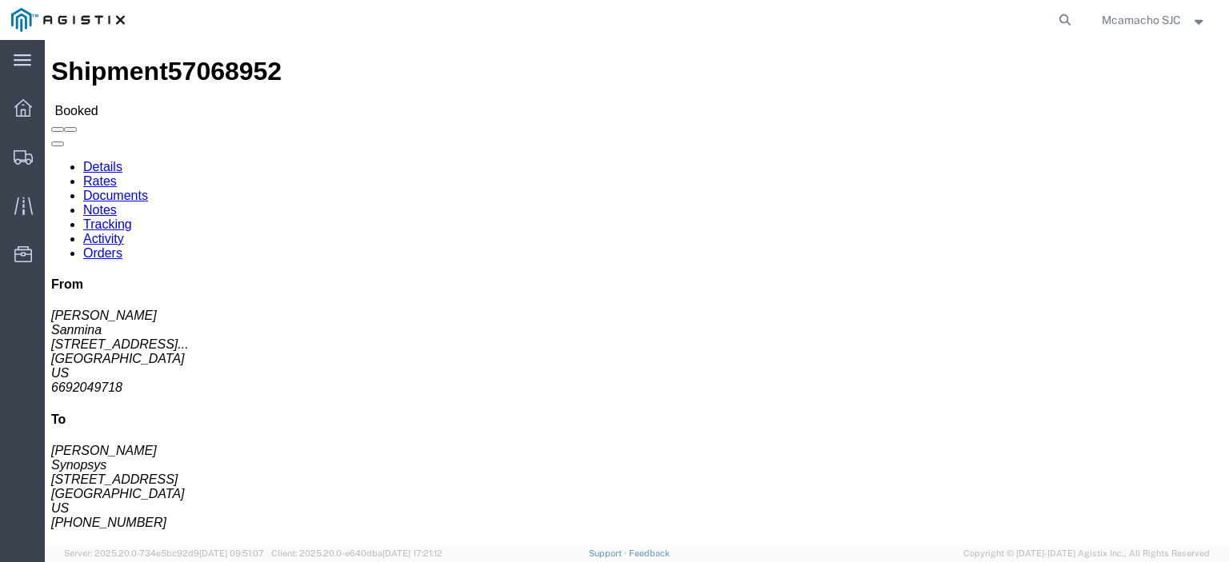
click link "Tracking"
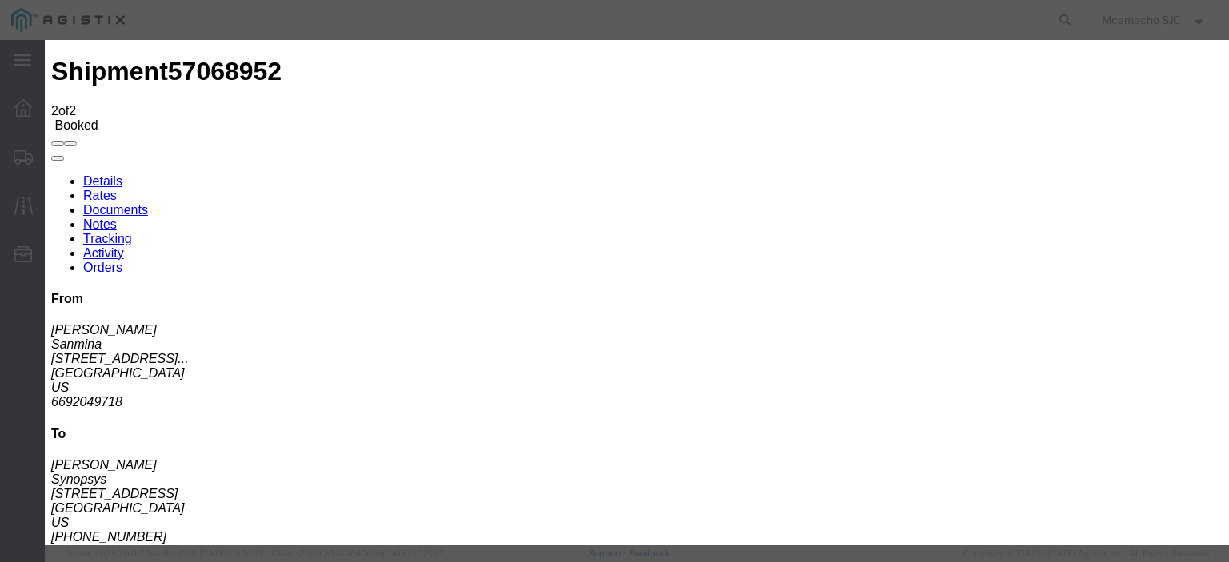
type input "[DATE]"
type input "6:00 PM"
type input "[DATE]"
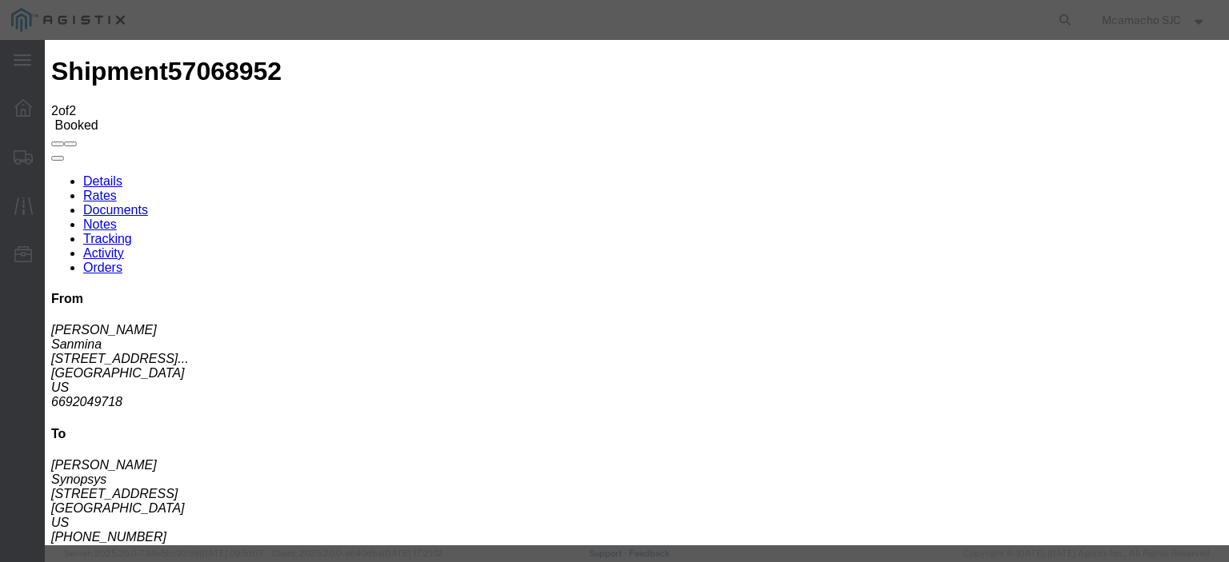
type input "12:00 PM"
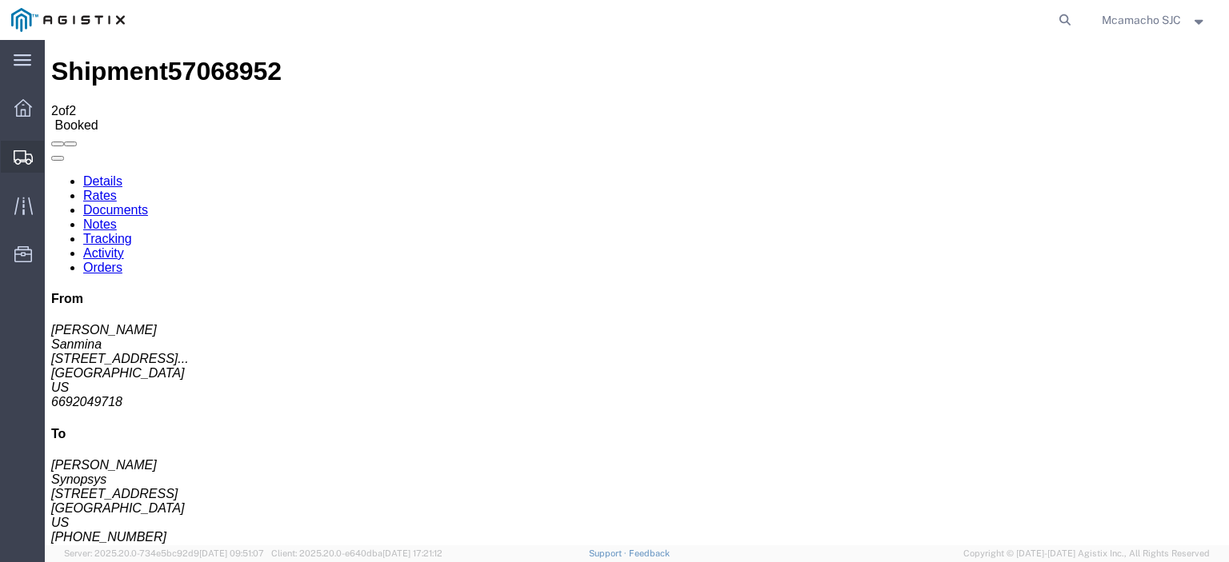
click at [14, 157] on icon at bounding box center [23, 157] width 19 height 14
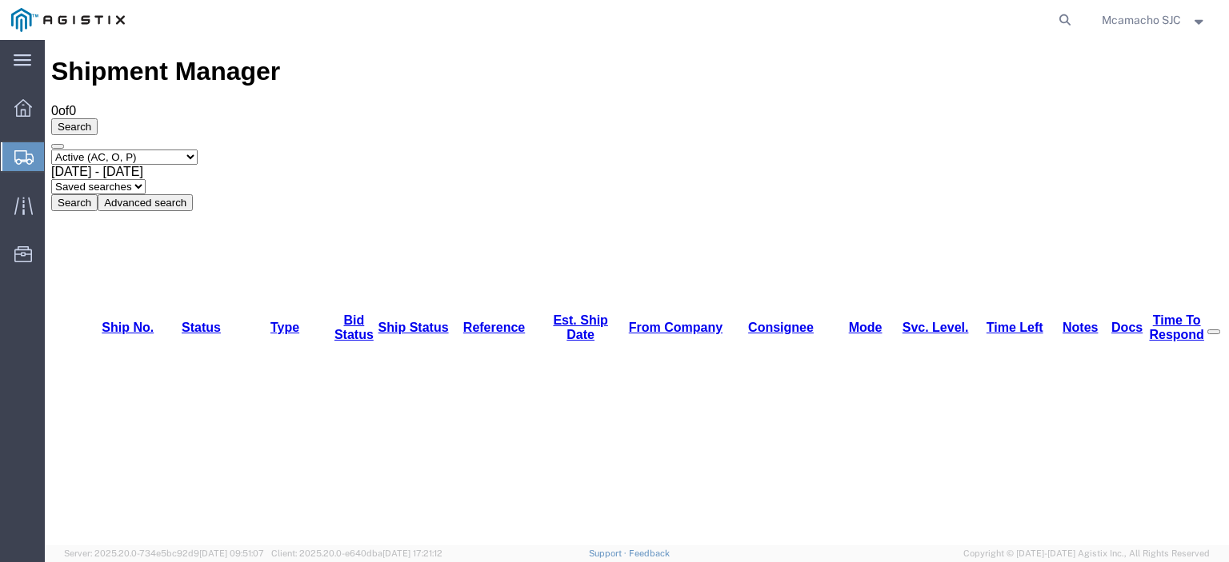
click at [119, 150] on select "Select status Active (AC, O, P) All Approved Awaiting Confirmation (AC) Booked …" at bounding box center [124, 157] width 146 height 15
select select "BOOK"
click at [51, 150] on select "Select status Active (AC, O, P) All Approved Awaiting Confirmation (AC) Booked …" at bounding box center [124, 157] width 146 height 15
click at [98, 194] on button "Search" at bounding box center [74, 202] width 46 height 17
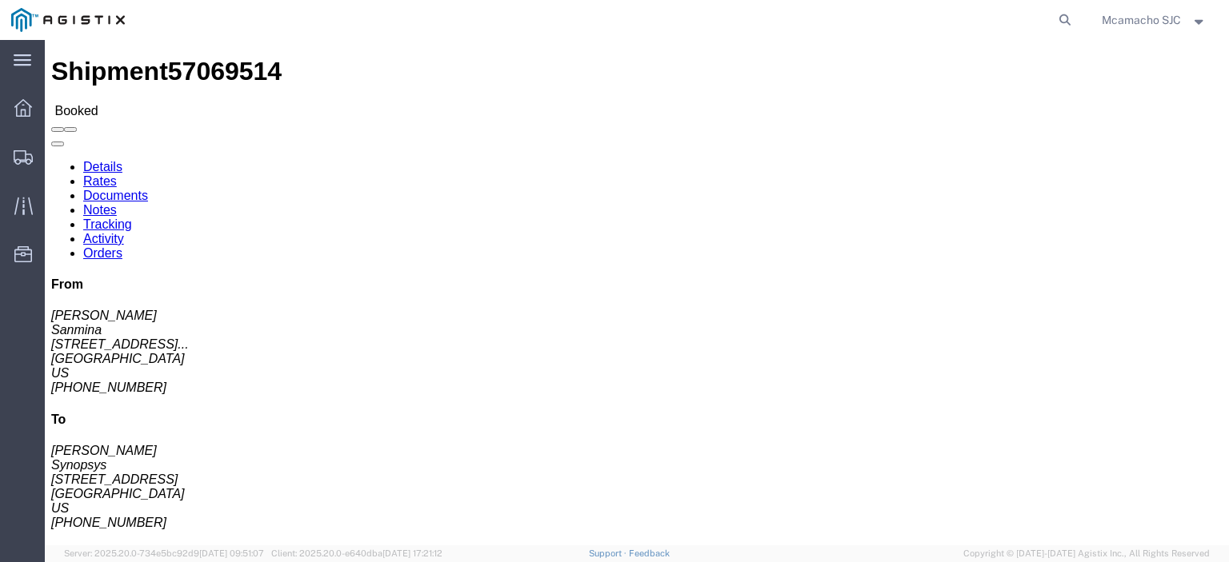
click link "Tracking"
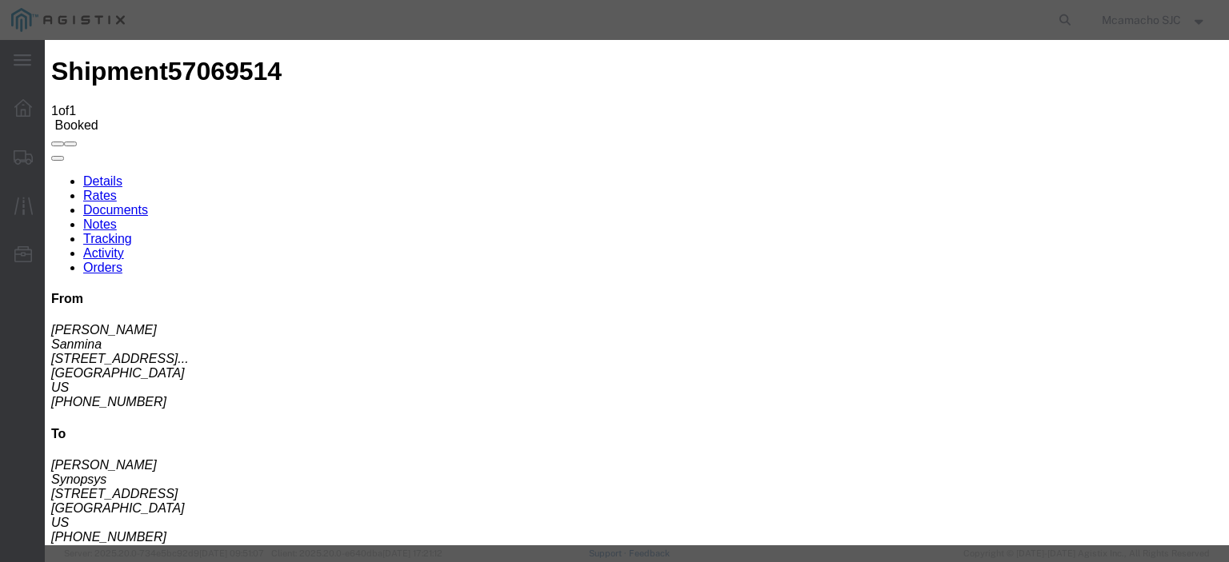
type input "[DATE]"
type input "6:00 PM"
type input "[DATE]"
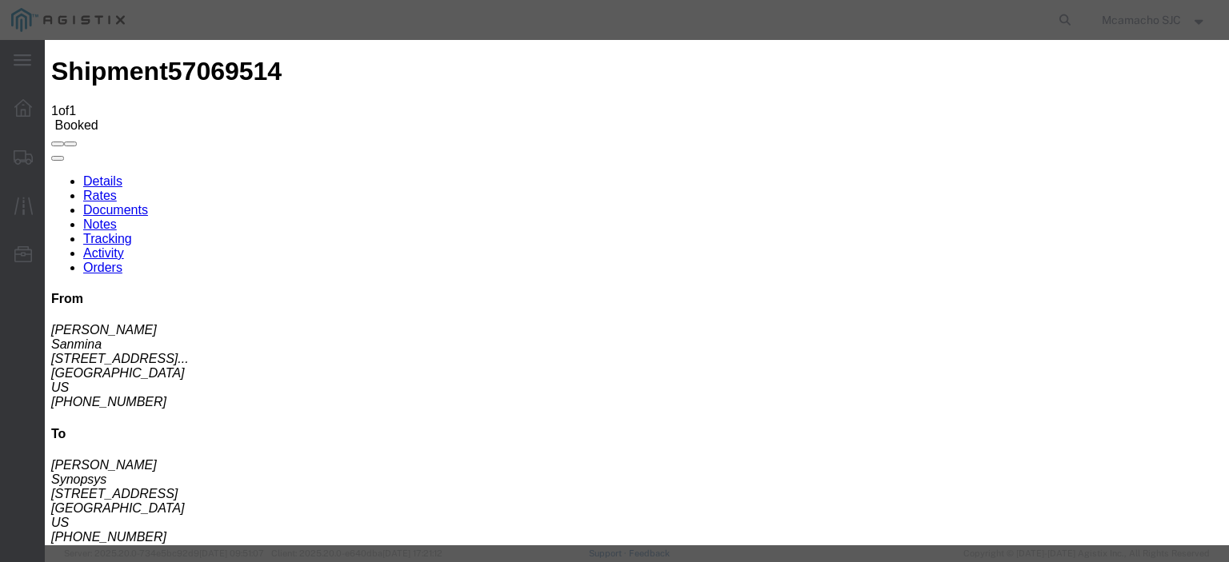
type input "4:05 PM"
select select "DELIVRED"
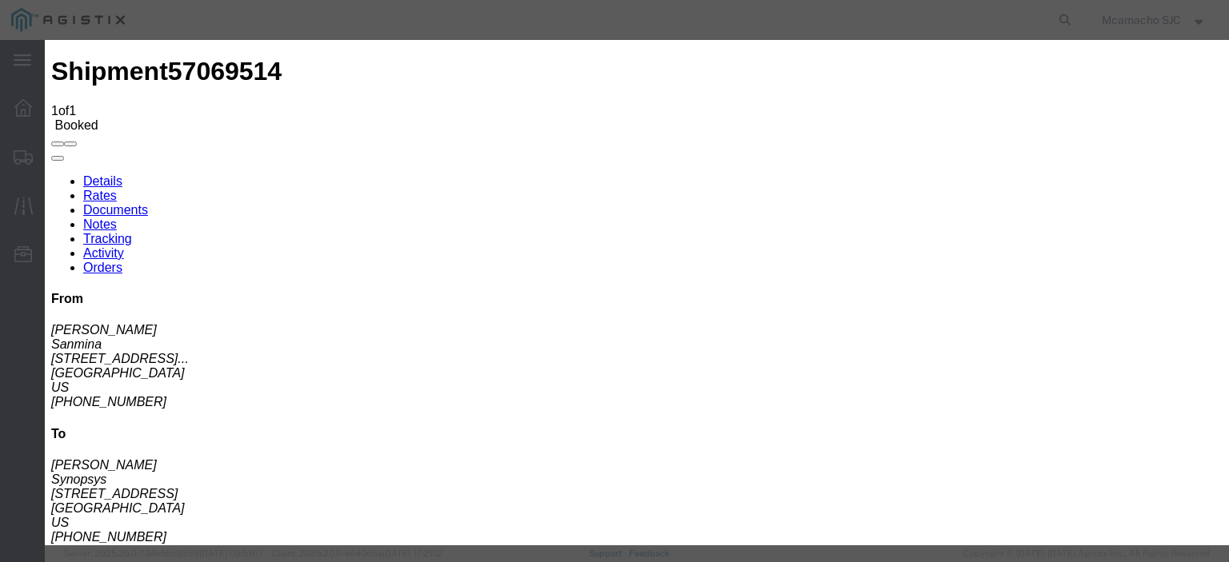
type input "[DATE]"
type input "[PERSON_NAME]"
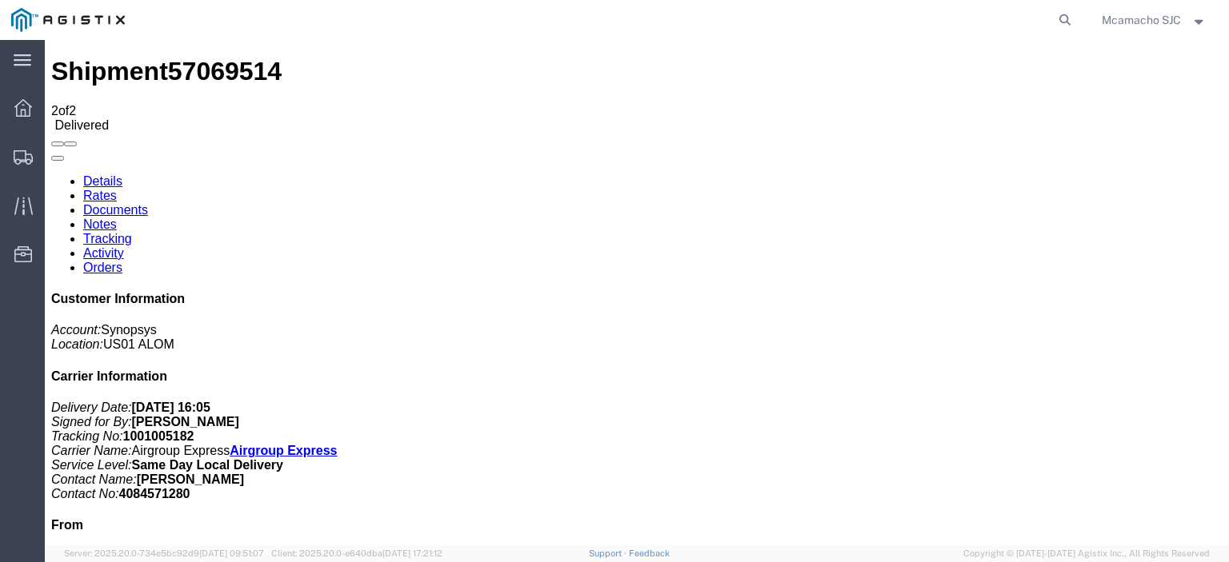
click at [148, 203] on link "Documents" at bounding box center [115, 210] width 65 height 14
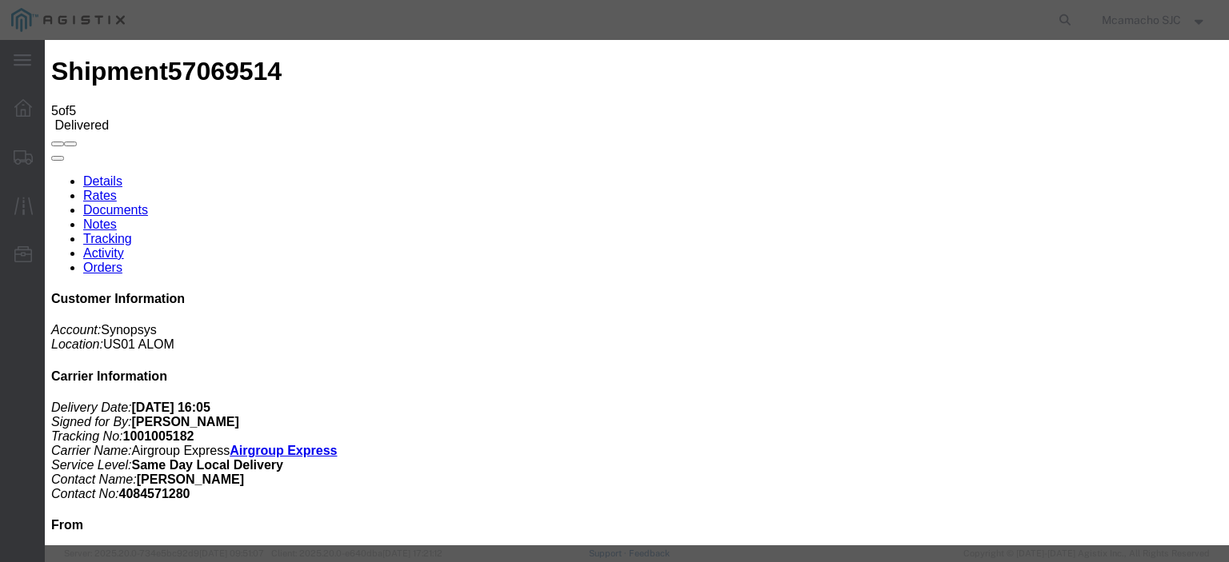
type input "C:\fakepath\1001005182 POD.pdf"
type input "AIRGROUP"
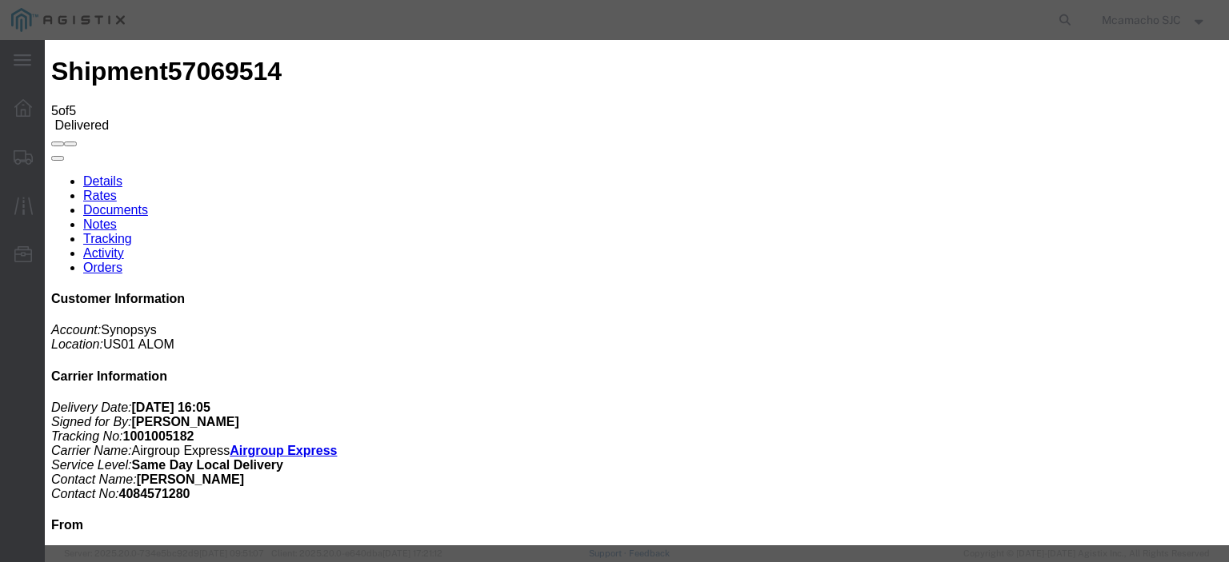
type input "POD"
select select "PROOF_OF_DELIVERY"
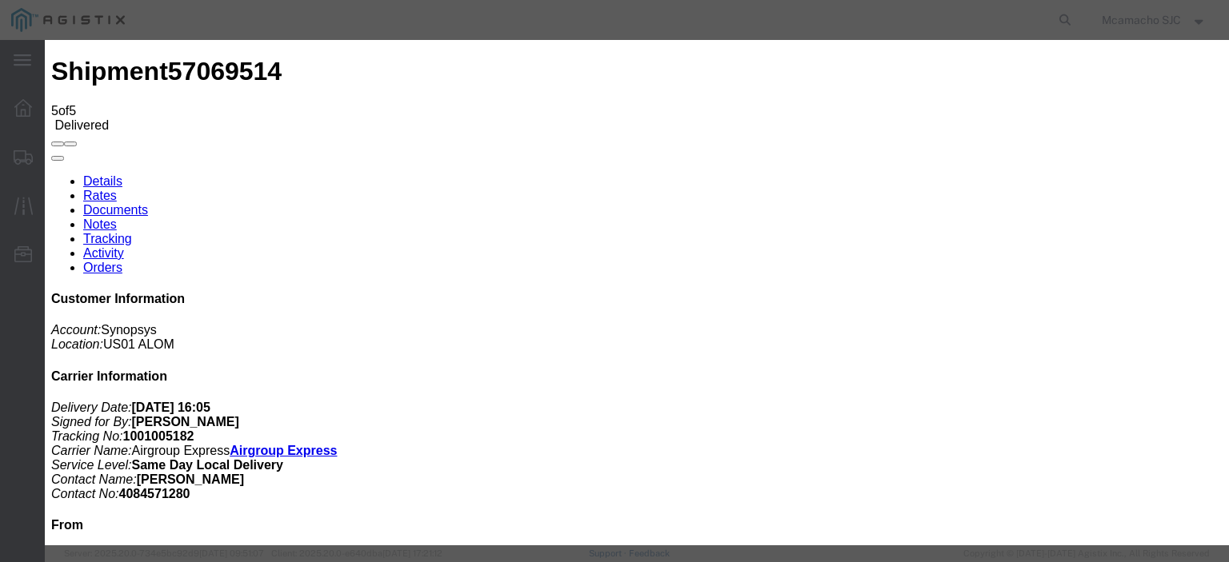
select select
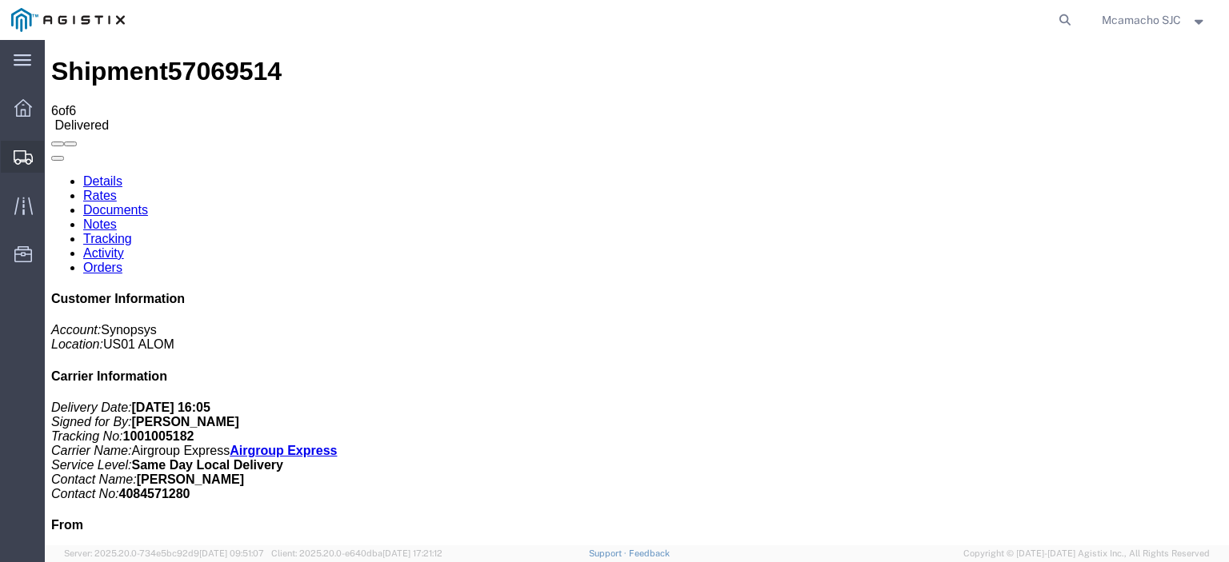
click at [16, 159] on icon at bounding box center [23, 157] width 19 height 14
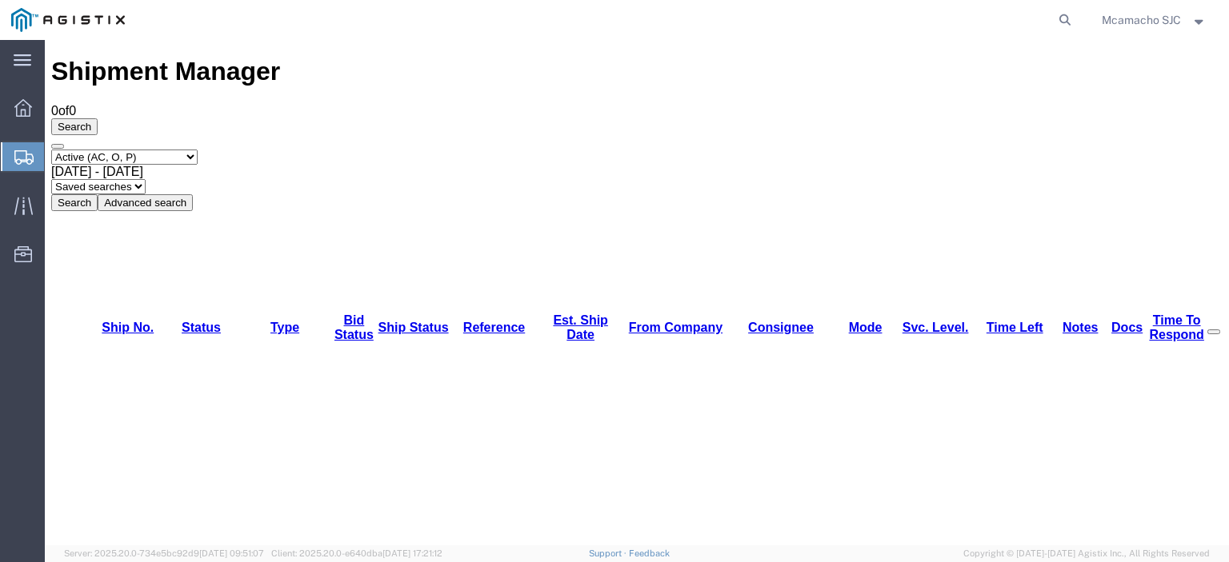
click at [104, 150] on select "Select status Active (AC, O, P) All Approved Awaiting Confirmation (AC) Booked …" at bounding box center [124, 157] width 146 height 15
select select "BOOK"
click at [51, 150] on select "Select status Active (AC, O, P) All Approved Awaiting Confirmation (AC) Booked …" at bounding box center [124, 157] width 146 height 15
click at [98, 194] on button "Search" at bounding box center [74, 202] width 46 height 17
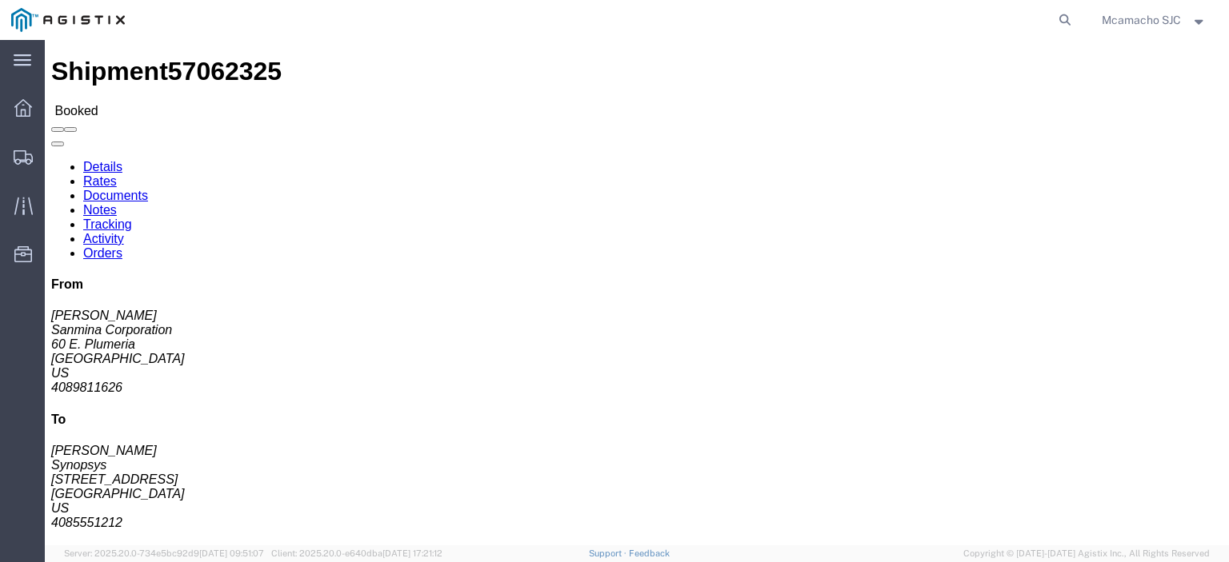
click link "Tracking"
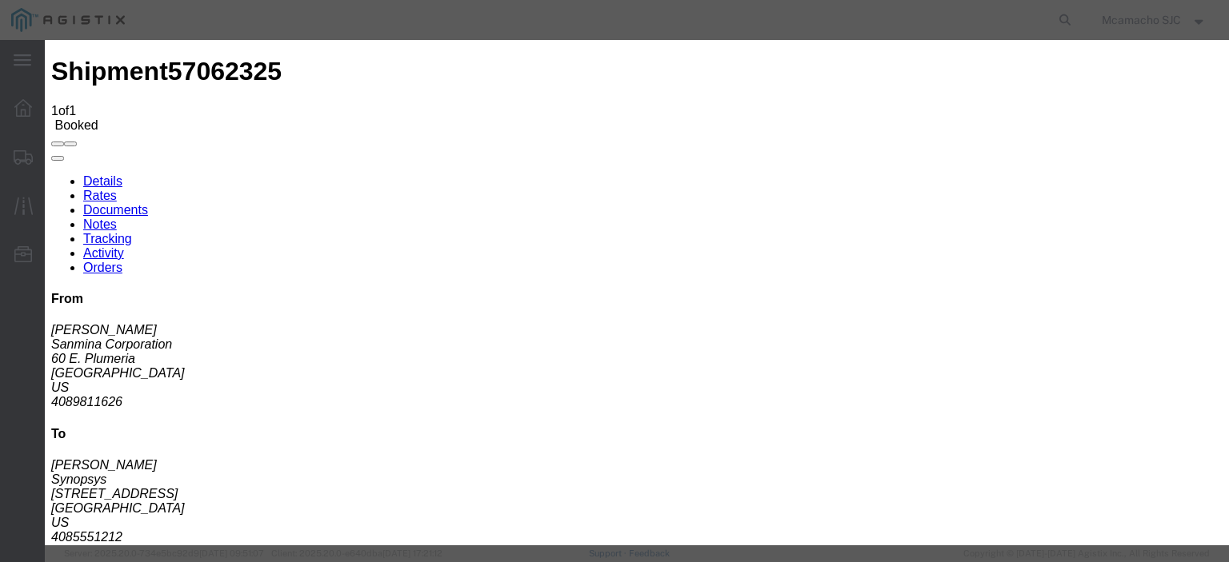
type input "[DATE]"
type input "6:00 PM"
type input "[DATE]"
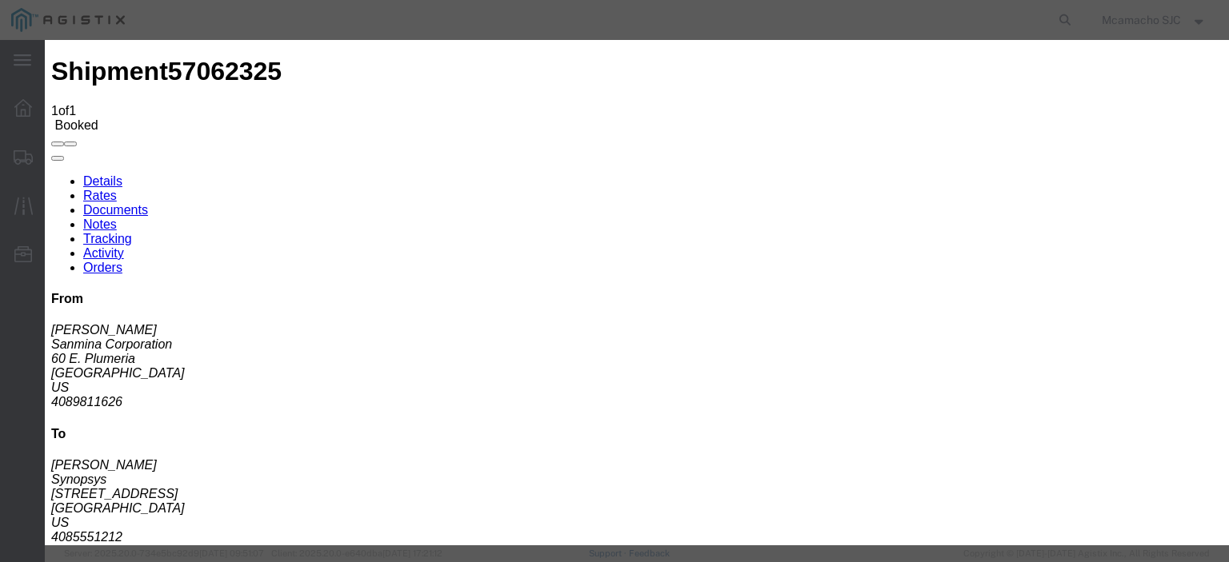
type input "3:50 PM"
select select "DELIVRED"
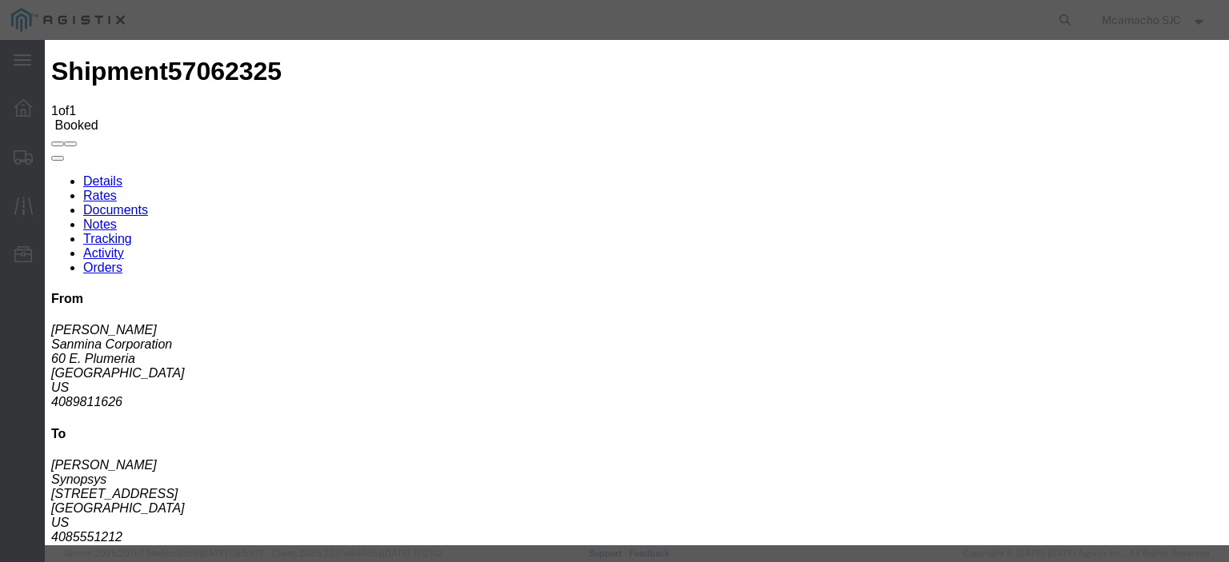
type input "[DATE]"
type input "[PERSON_NAME]"
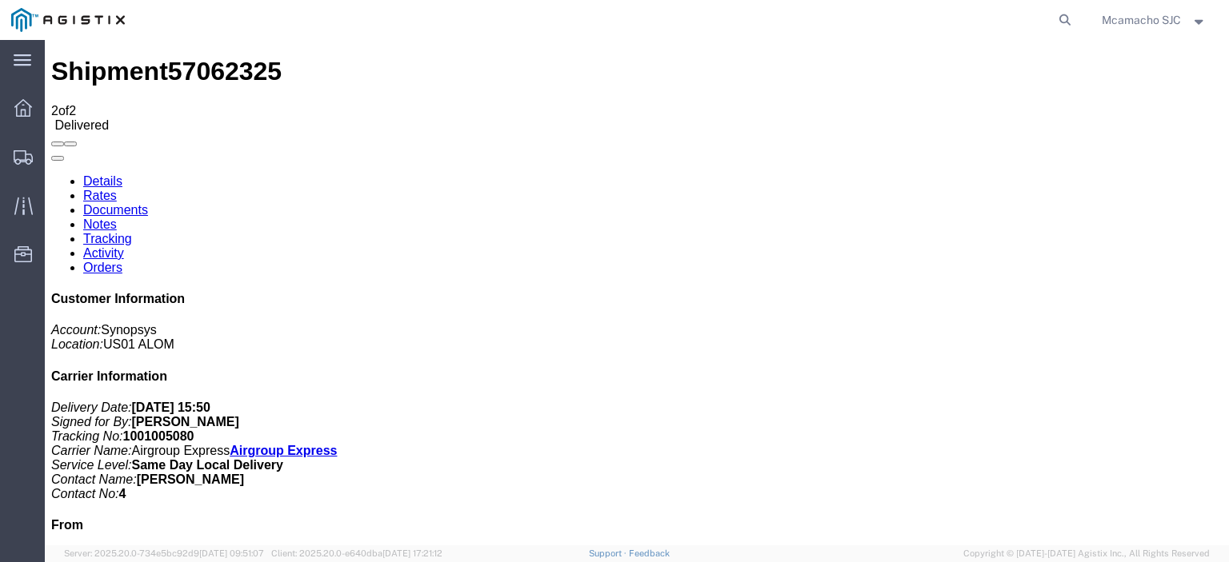
click at [148, 203] on link "Documents" at bounding box center [115, 210] width 65 height 14
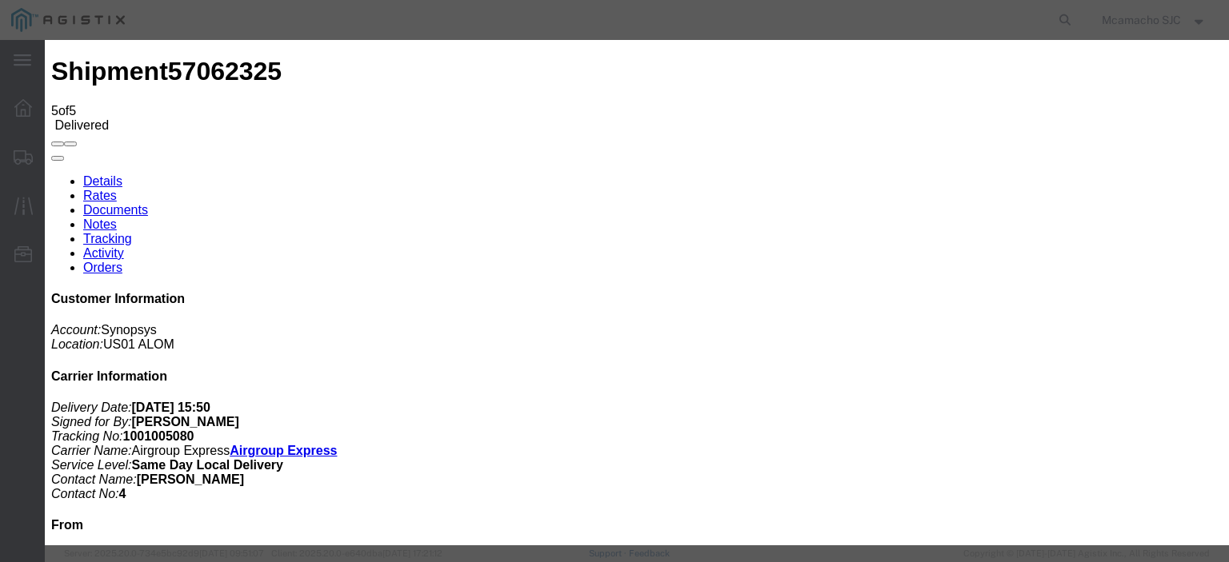
type input "C:\fakepath\1001005080 POD.pdf"
type input "AIRGROUP"
drag, startPoint x: 774, startPoint y: 171, endPoint x: 780, endPoint y: 178, distance: 8.5
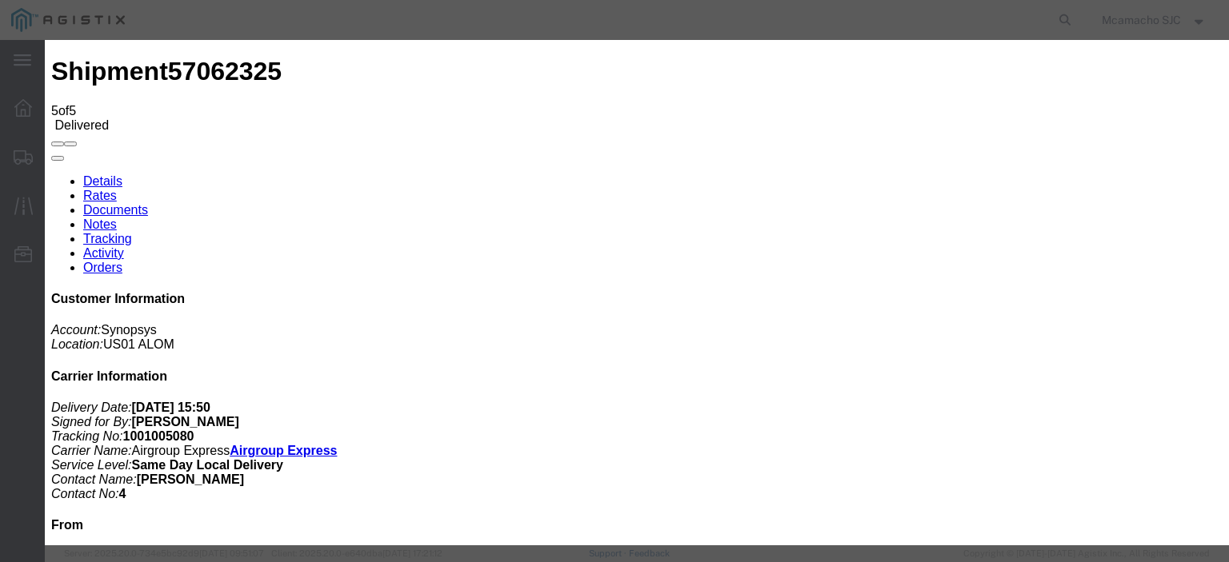
type input "POD"
select select "PROOF_OF_DELIVERY"
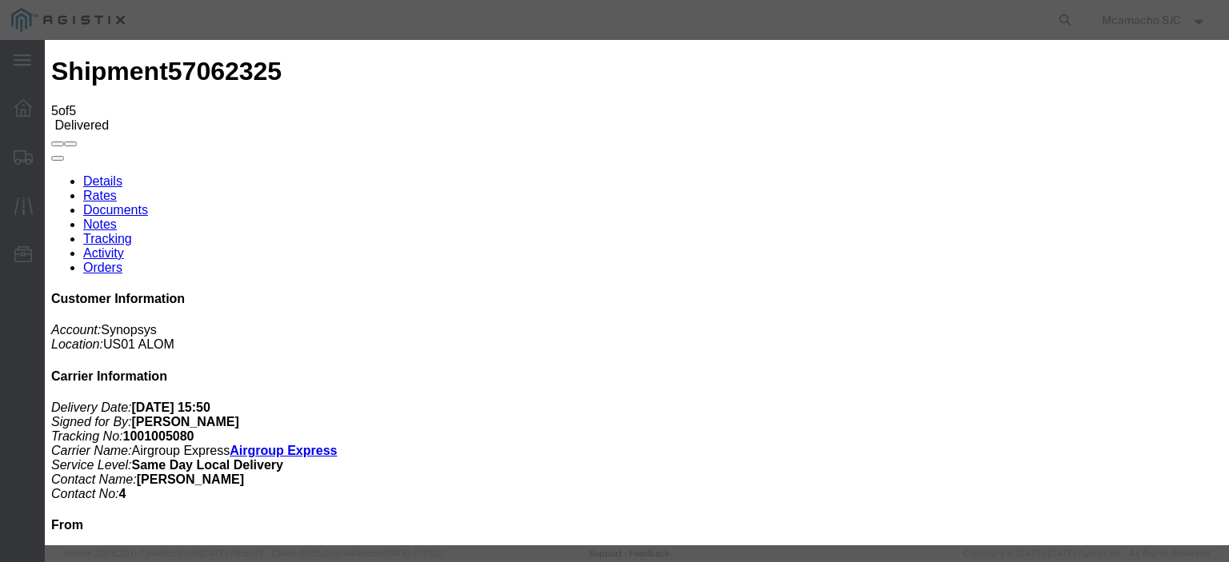
select select
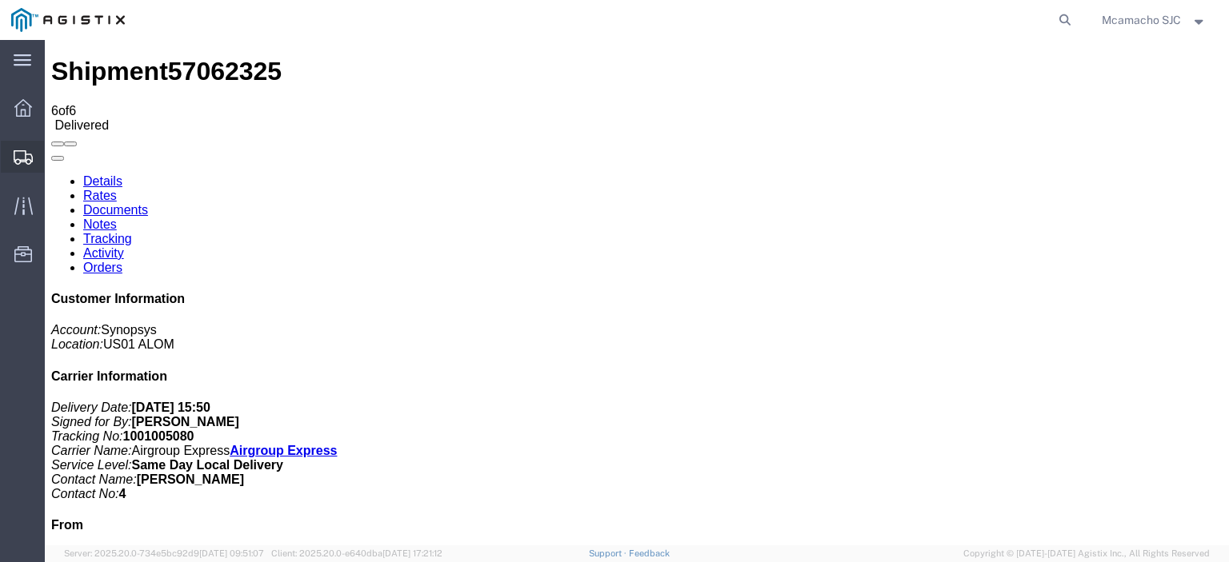
click at [22, 150] on svg-icon at bounding box center [23, 157] width 19 height 16
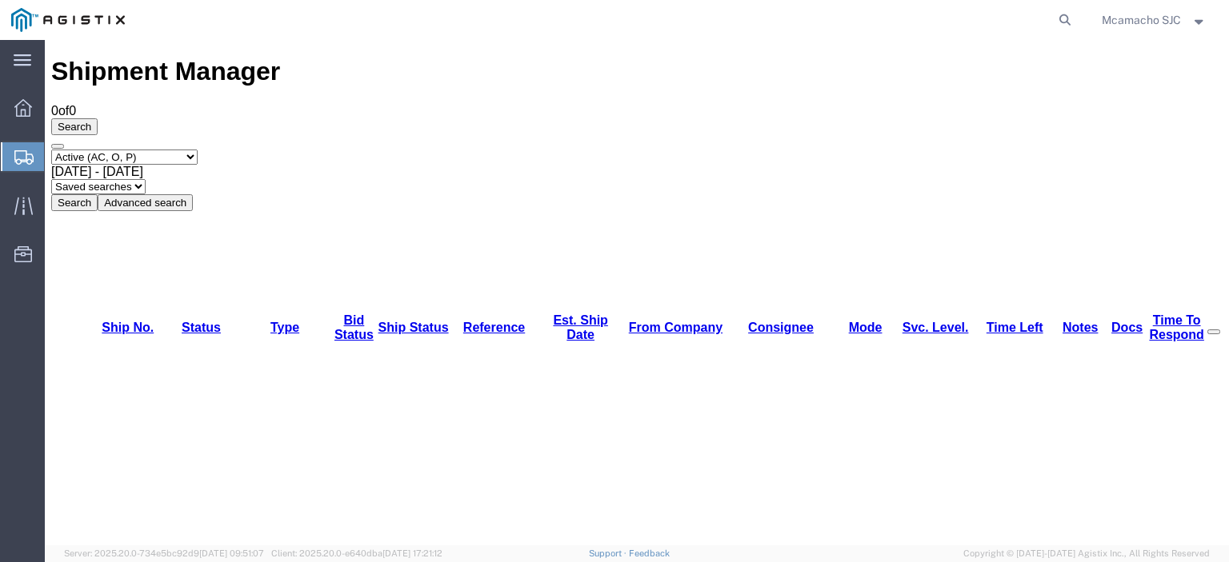
click at [104, 150] on select "Select status Active (AC, O, P) All Approved Awaiting Confirmation (AC) Booked …" at bounding box center [124, 157] width 146 height 15
select select "BOOK"
click at [51, 150] on select "Select status Active (AC, O, P) All Approved Awaiting Confirmation (AC) Booked …" at bounding box center [124, 157] width 146 height 15
click at [98, 194] on button "Search" at bounding box center [74, 202] width 46 height 17
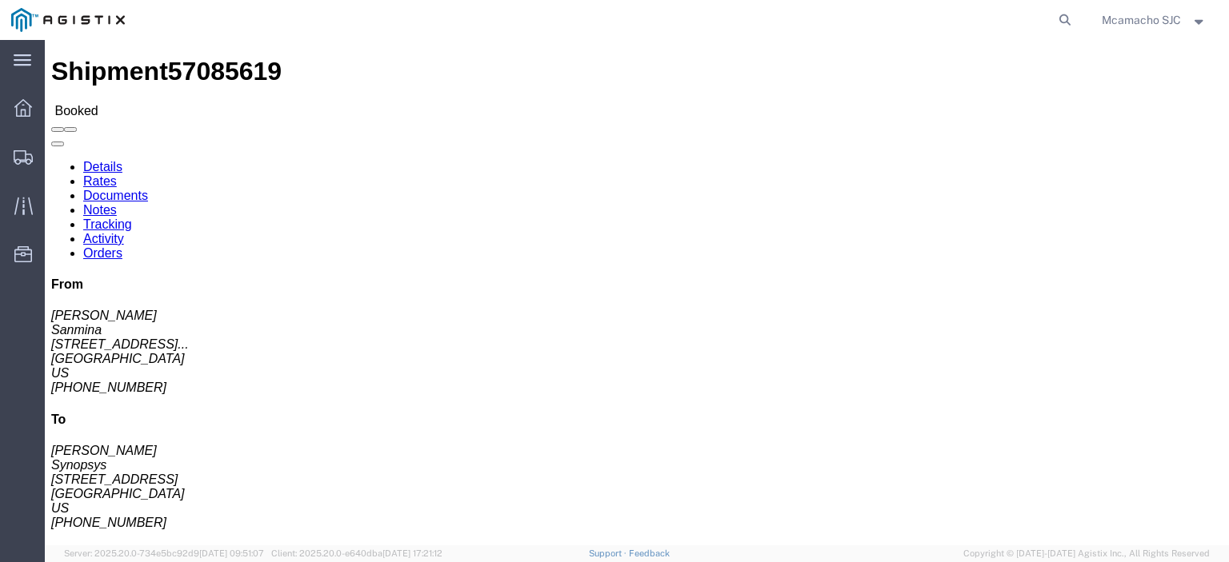
click link "Tracking"
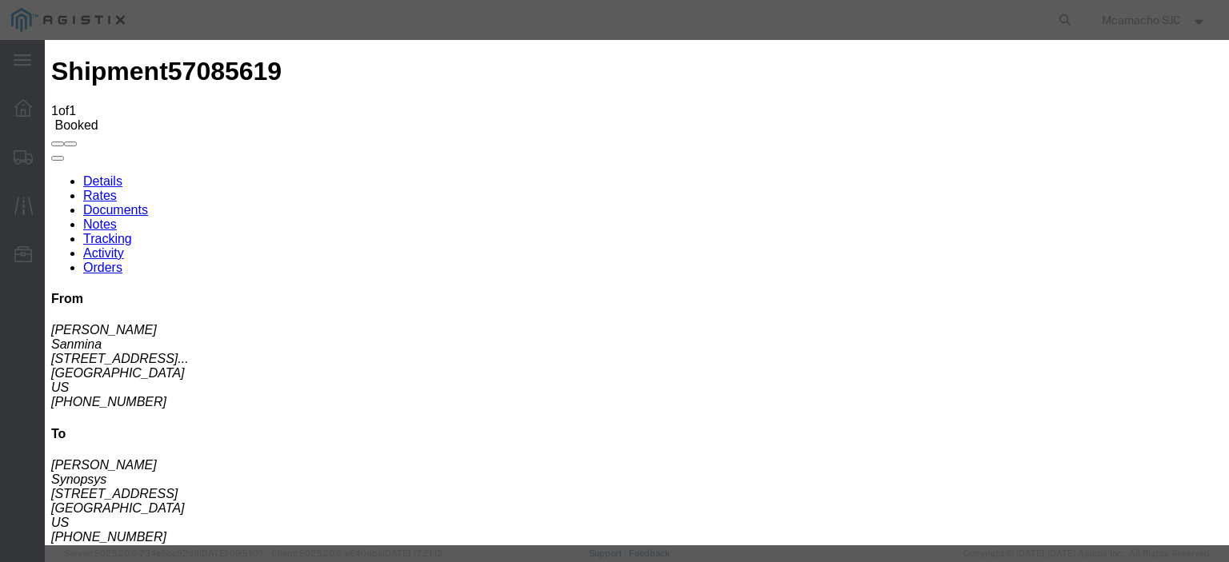
type input "[DATE]"
type input "3:20 PM"
select select "DELIVRED"
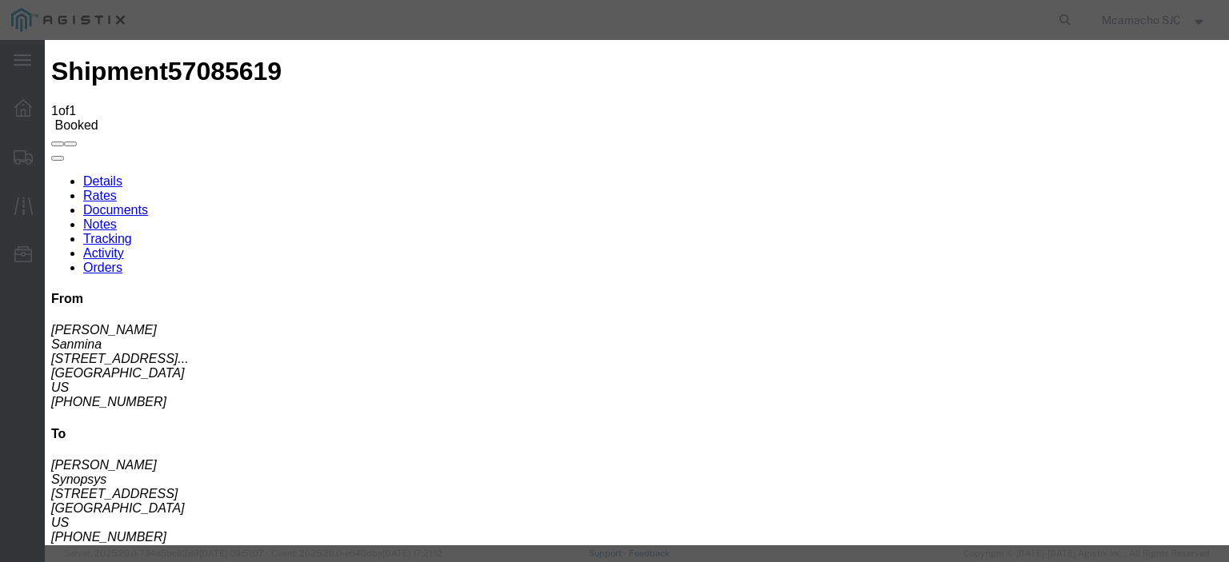
type input "[DATE]"
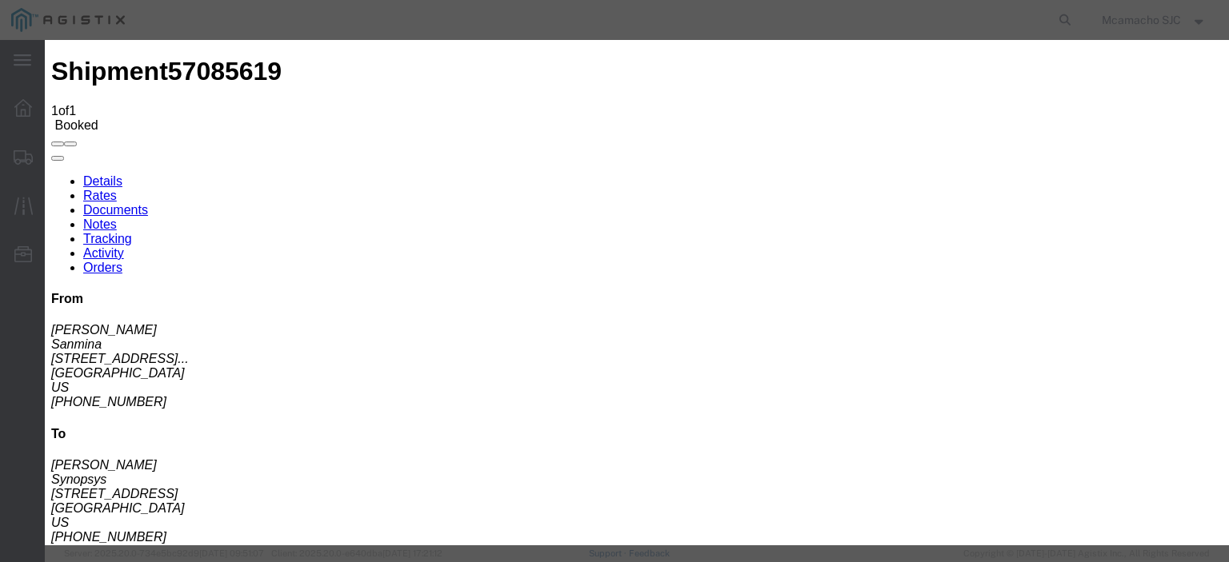
type input "[PERSON_NAME]"
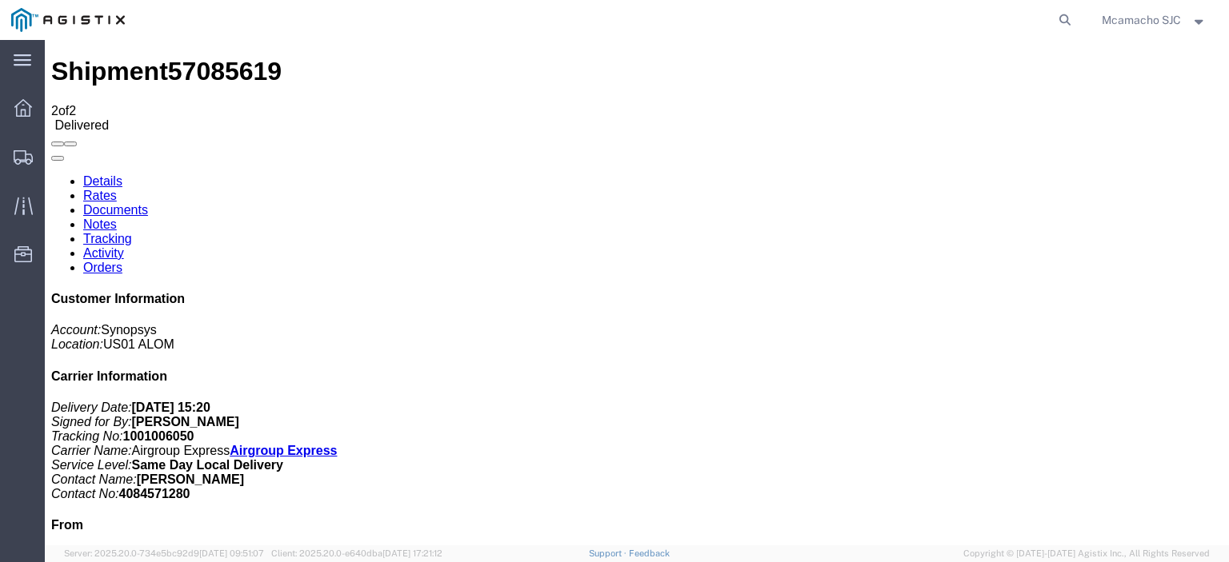
click at [148, 203] on link "Documents" at bounding box center [115, 210] width 65 height 14
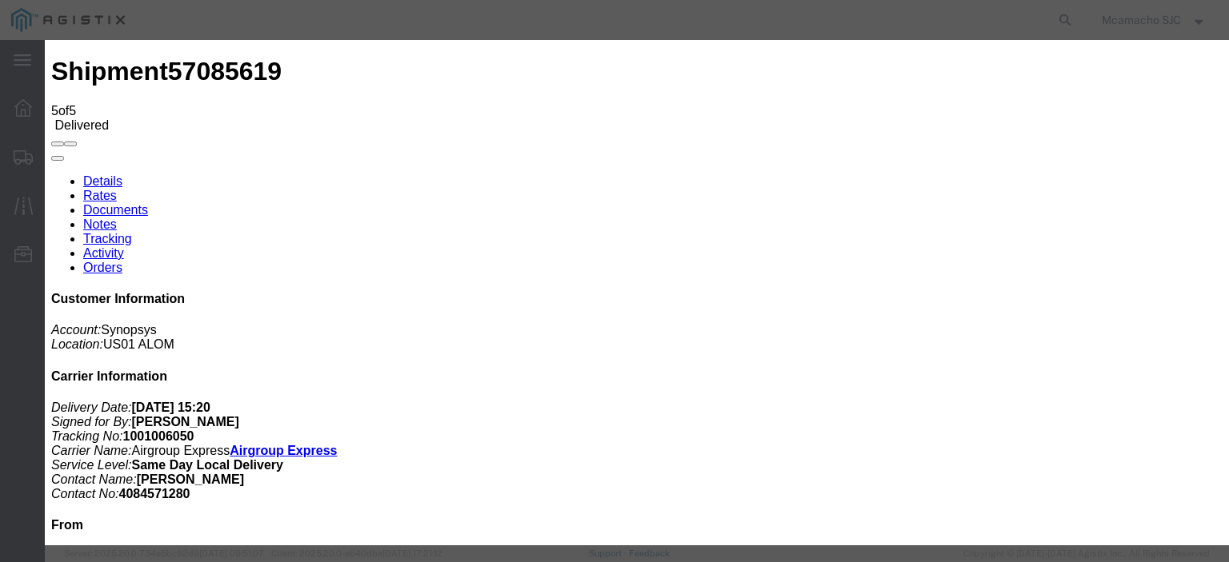
type input "C:\fakepath\1001006050 POD.pdf"
drag, startPoint x: 590, startPoint y: 166, endPoint x: 593, endPoint y: 179, distance: 14.0
type input "AIRGROUP"
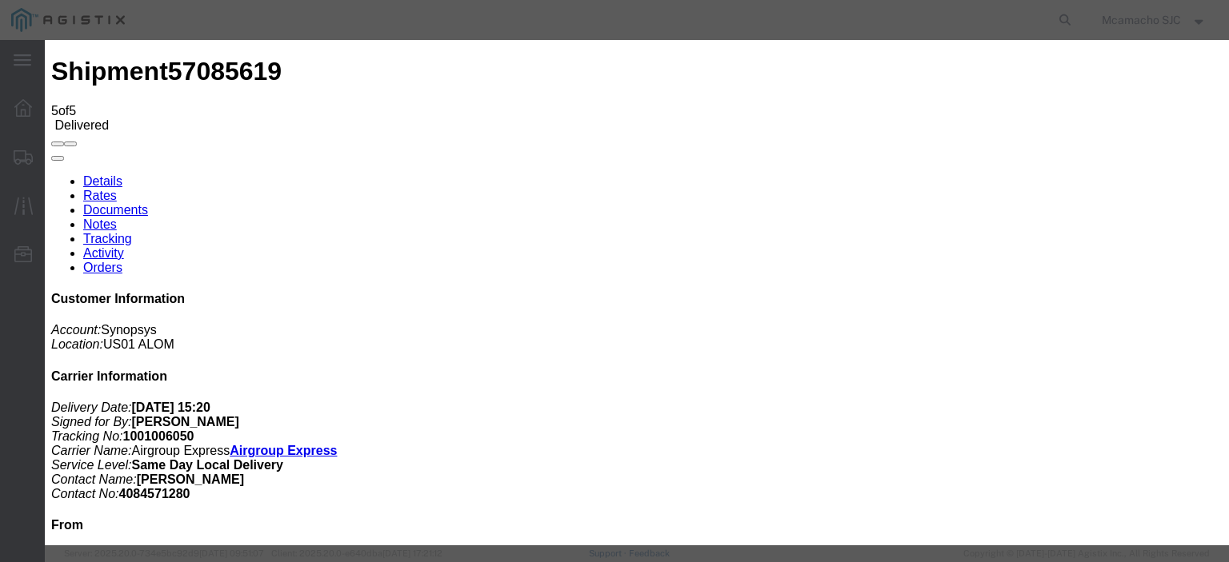
type input "POD"
select select "PROOF_OF_DELIVERY"
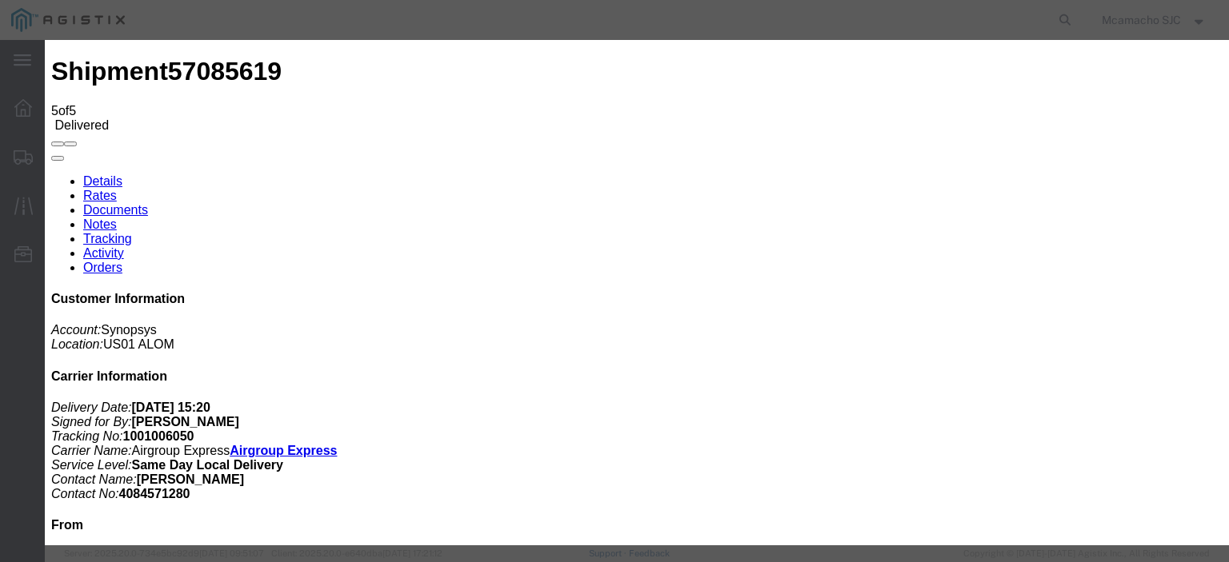
select select
